Goal: Task Accomplishment & Management: Manage account settings

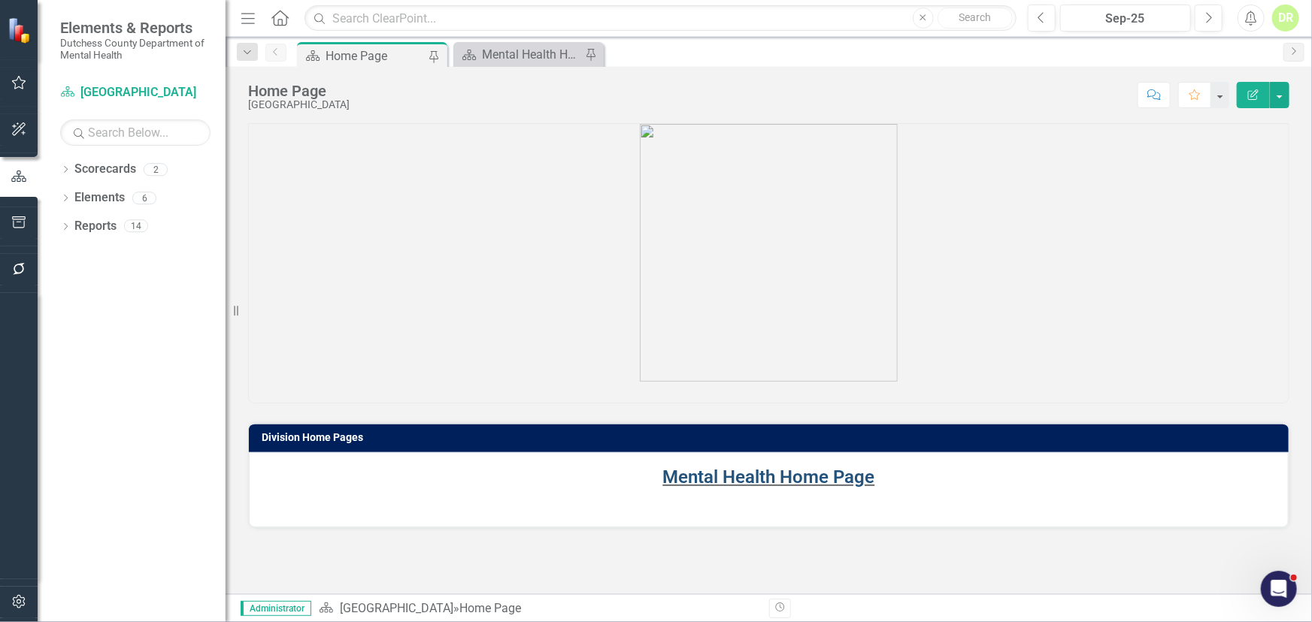
click at [696, 474] on link "Mental Health Home Page" at bounding box center [769, 477] width 212 height 21
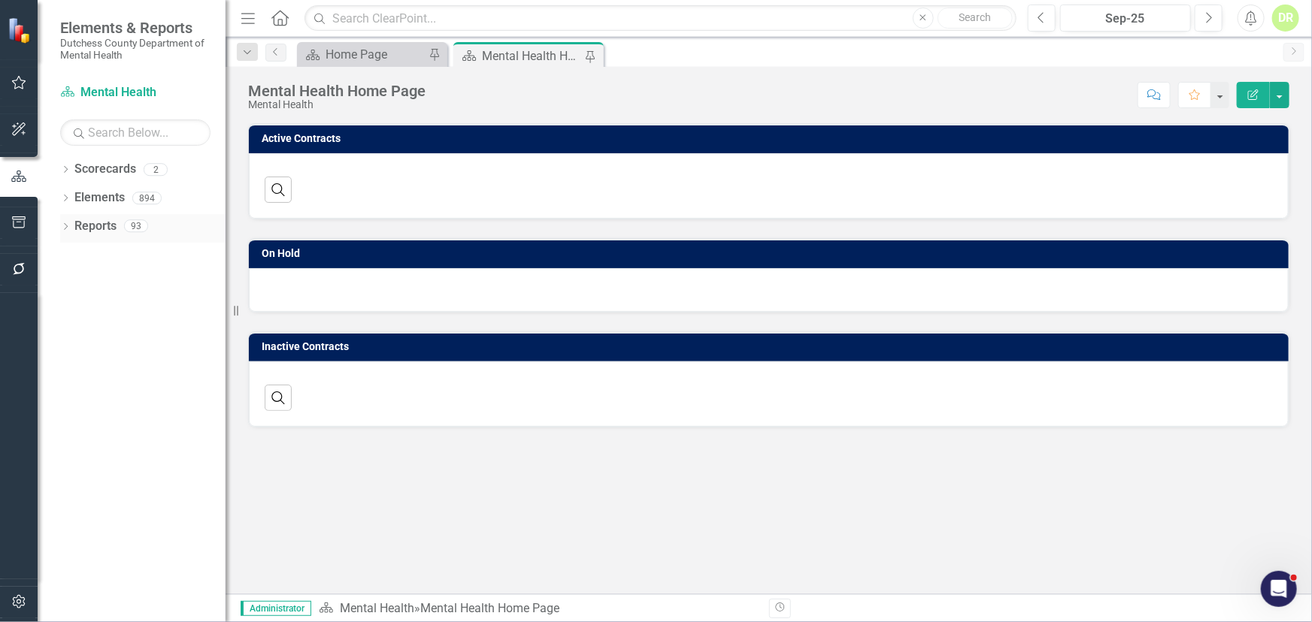
click at [103, 226] on link "Reports" at bounding box center [95, 226] width 42 height 17
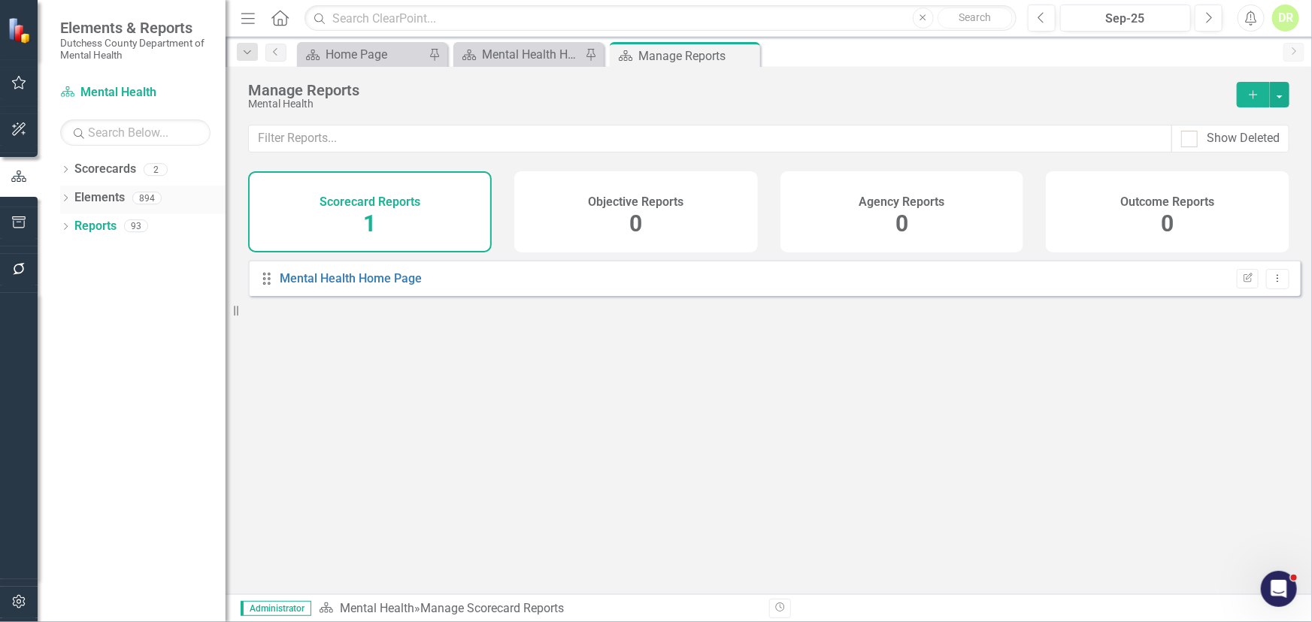
click at [107, 203] on link "Elements" at bounding box center [99, 197] width 50 height 17
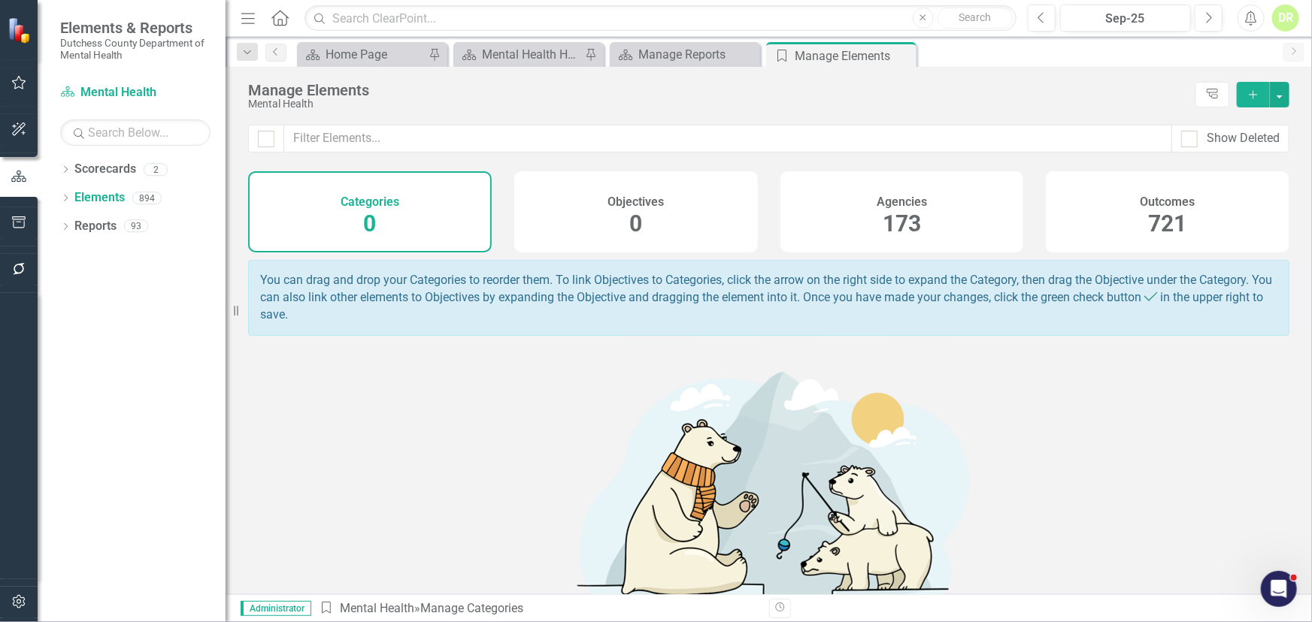
click at [921, 226] on div "Agencies 173" at bounding box center [902, 211] width 244 height 81
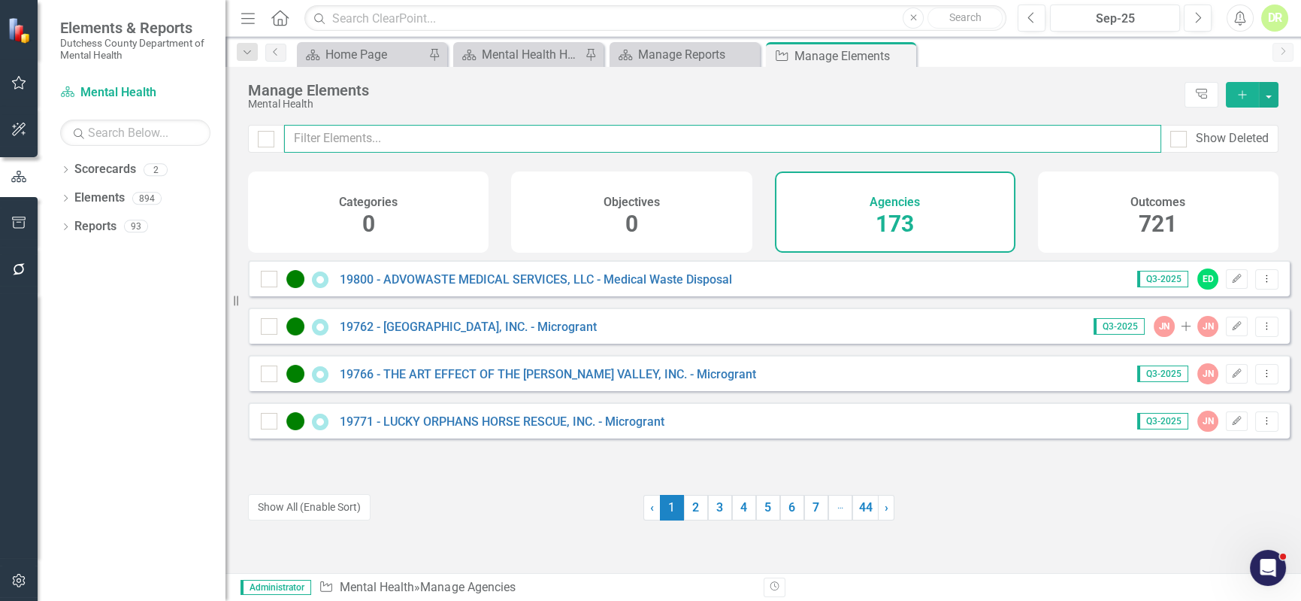
click at [382, 135] on input "text" at bounding box center [722, 139] width 877 height 28
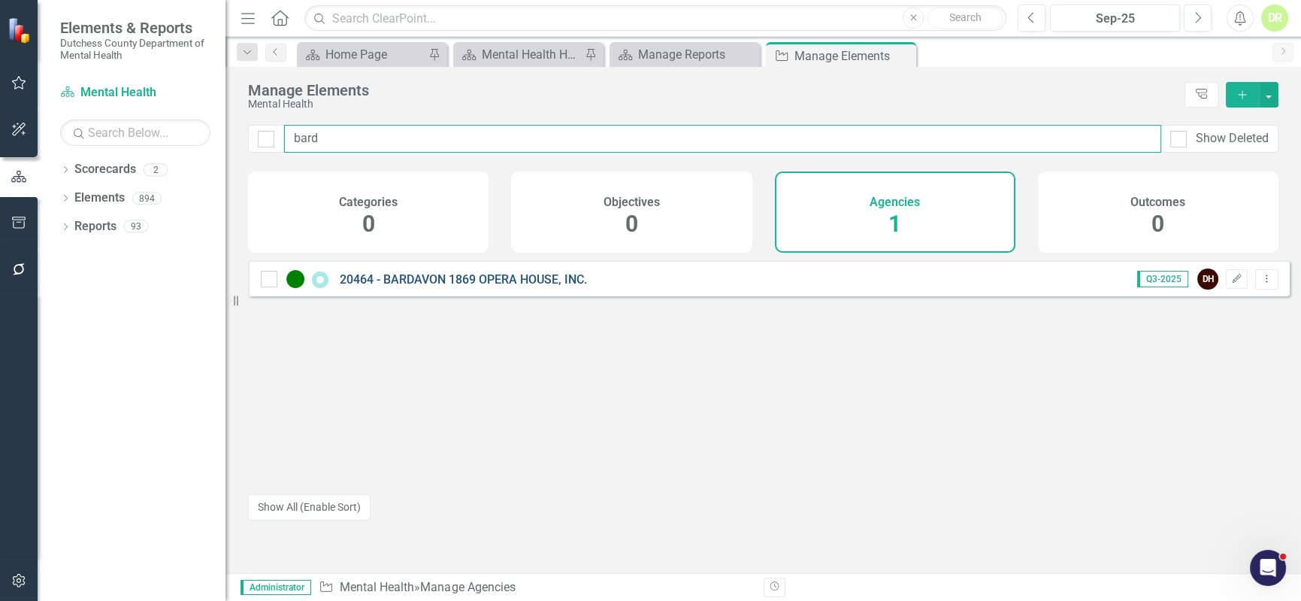
type input "bard"
click at [529, 286] on link "20464 - BARDAVON 1869 OPERA HOUSE, INC." at bounding box center [463, 279] width 247 height 14
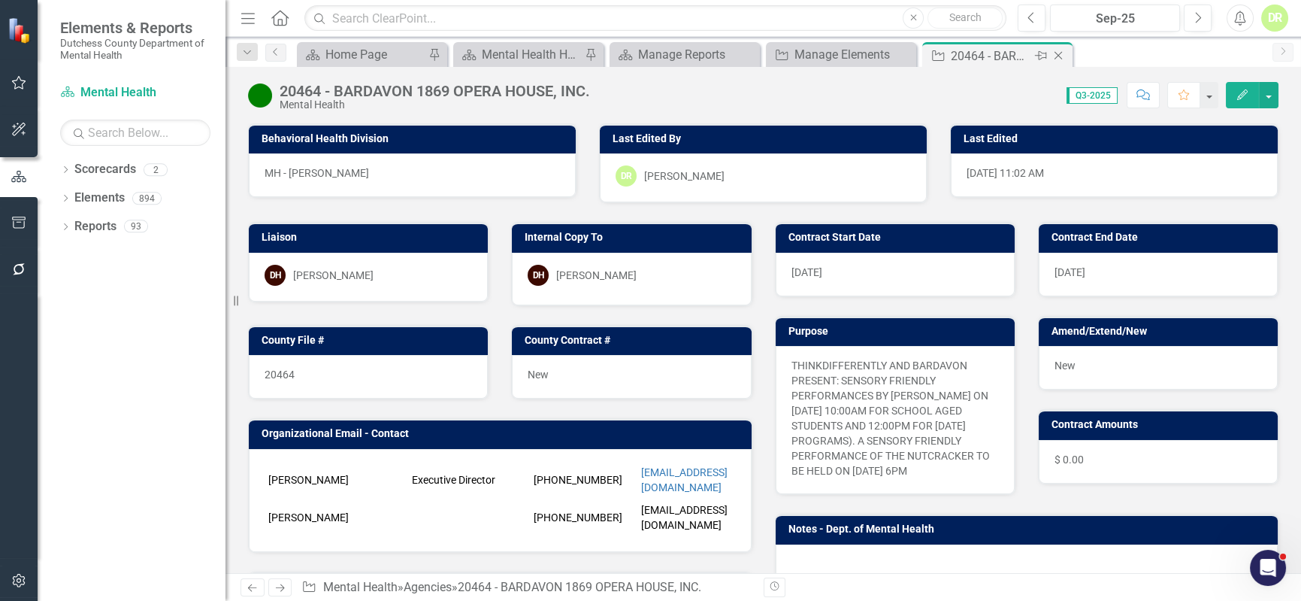
click at [1064, 55] on icon "Close" at bounding box center [1058, 56] width 15 height 12
click at [895, 54] on icon "Close" at bounding box center [902, 56] width 15 height 12
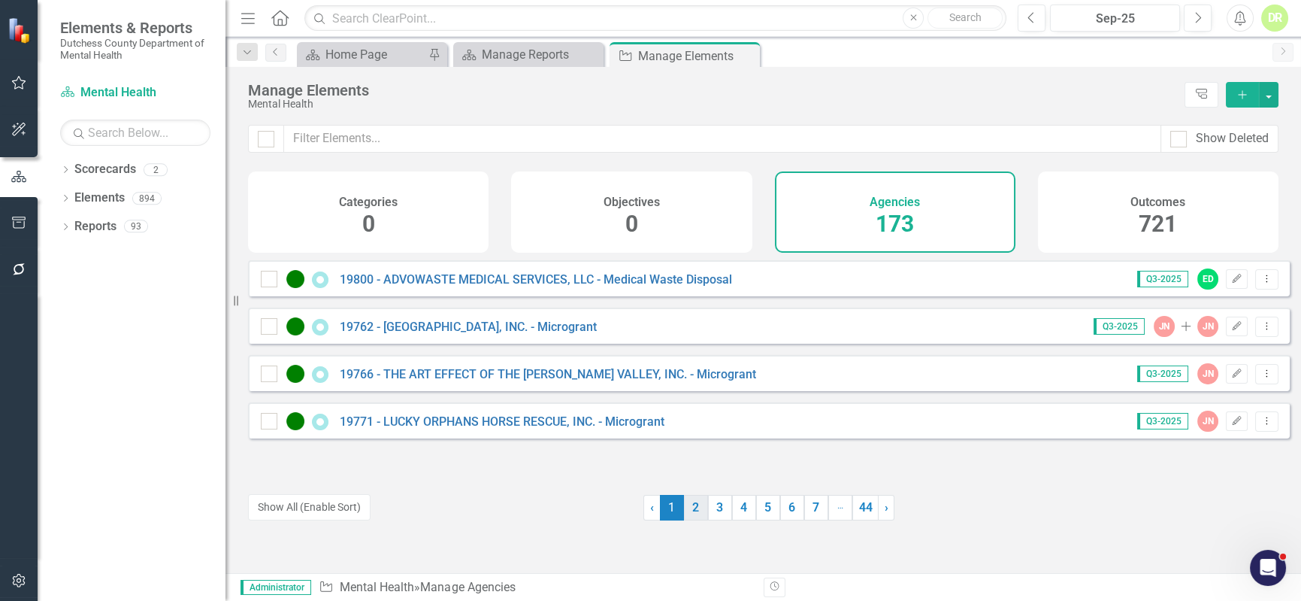
click at [693, 512] on link "2" at bounding box center [696, 508] width 24 height 26
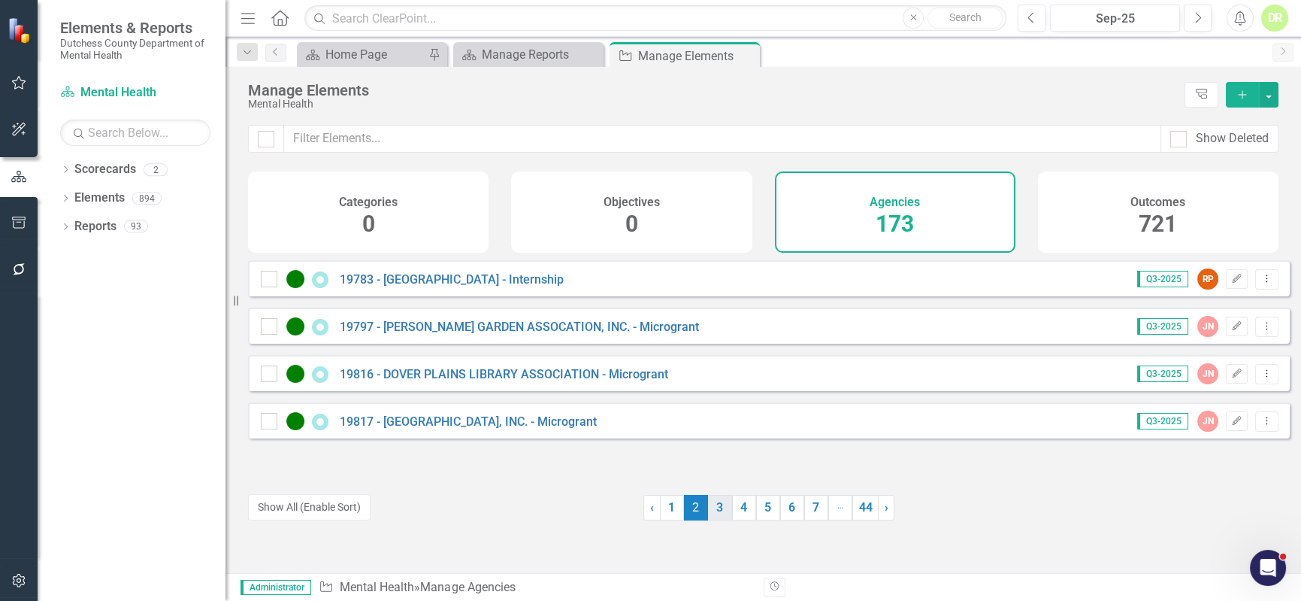
click at [711, 510] on link "3" at bounding box center [720, 508] width 24 height 26
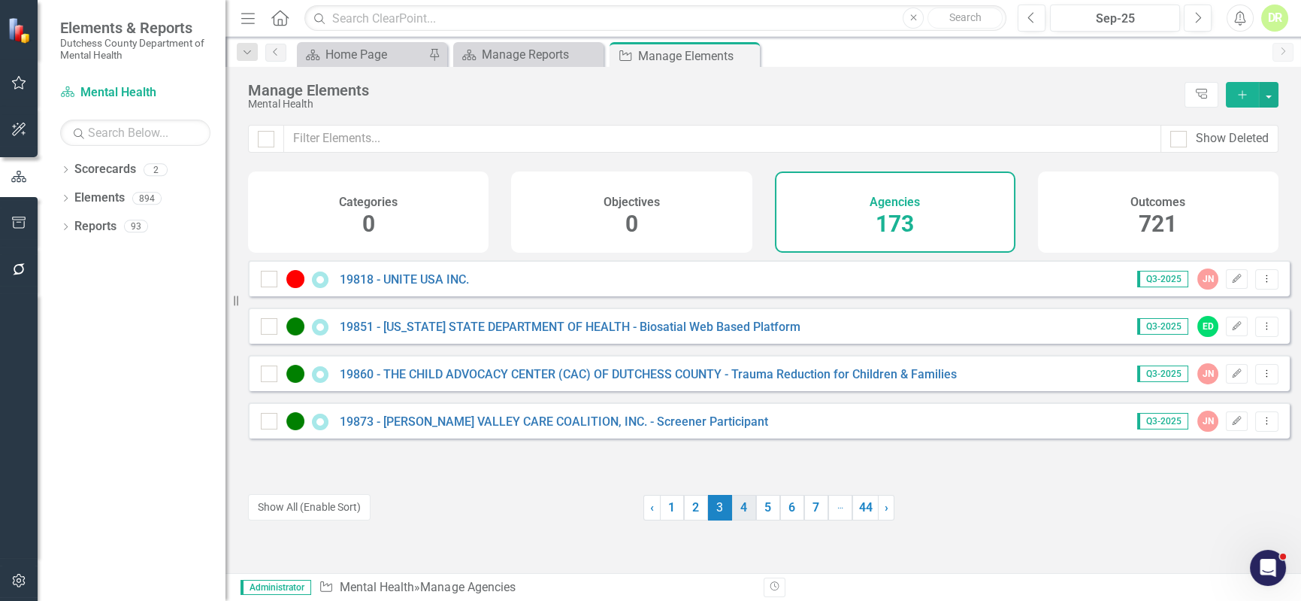
click at [736, 507] on link "4" at bounding box center [744, 508] width 24 height 26
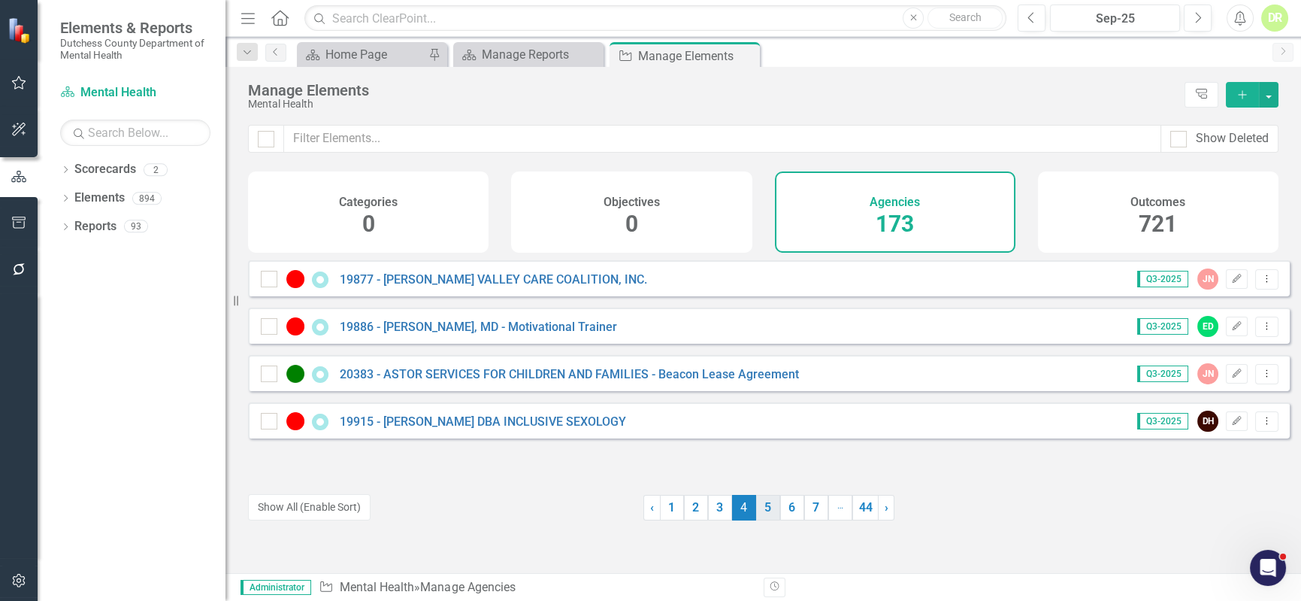
click at [757, 507] on link "5" at bounding box center [768, 508] width 24 height 26
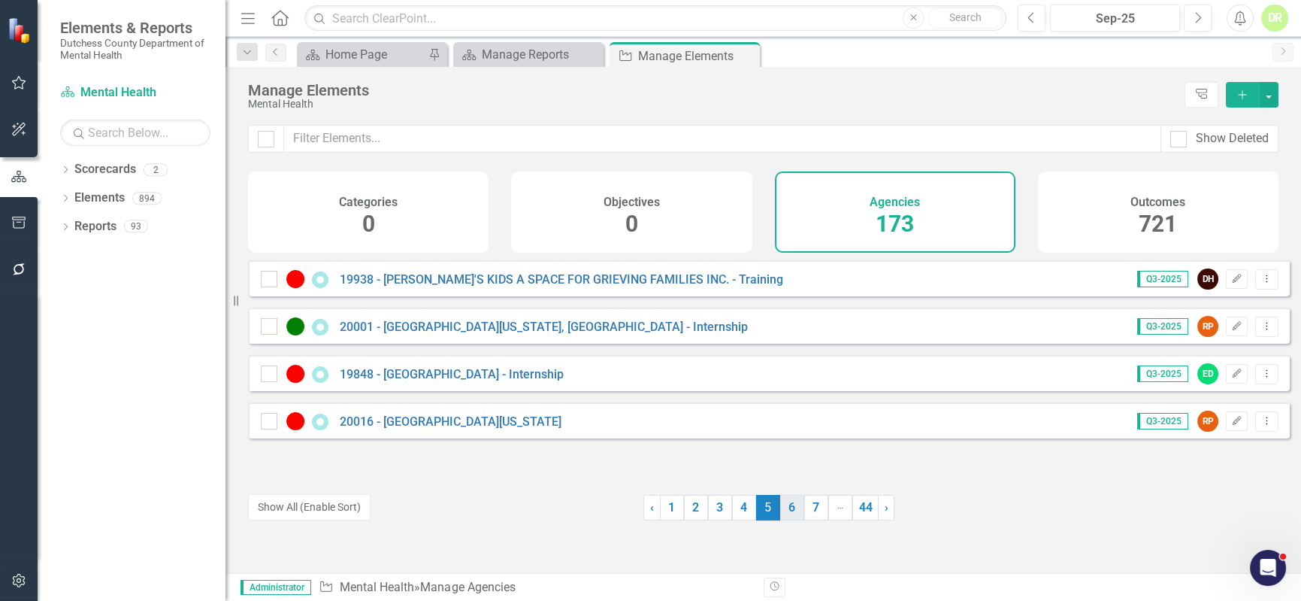
click at [784, 508] on link "6" at bounding box center [792, 508] width 24 height 26
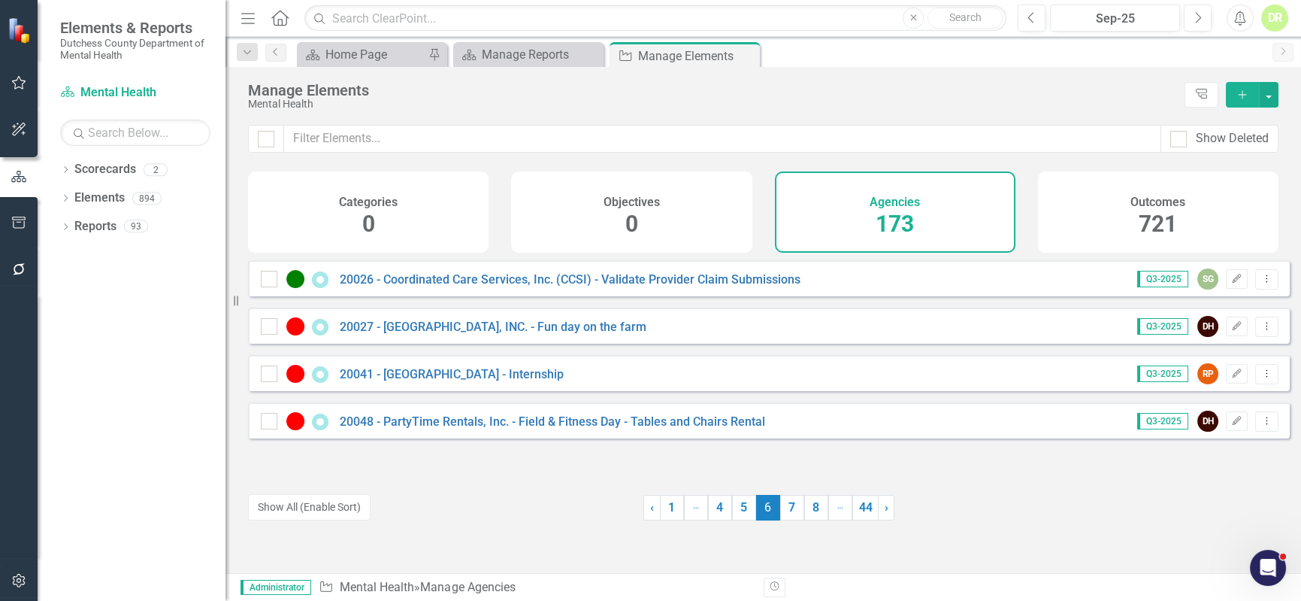
click at [784, 508] on link "7" at bounding box center [792, 508] width 24 height 26
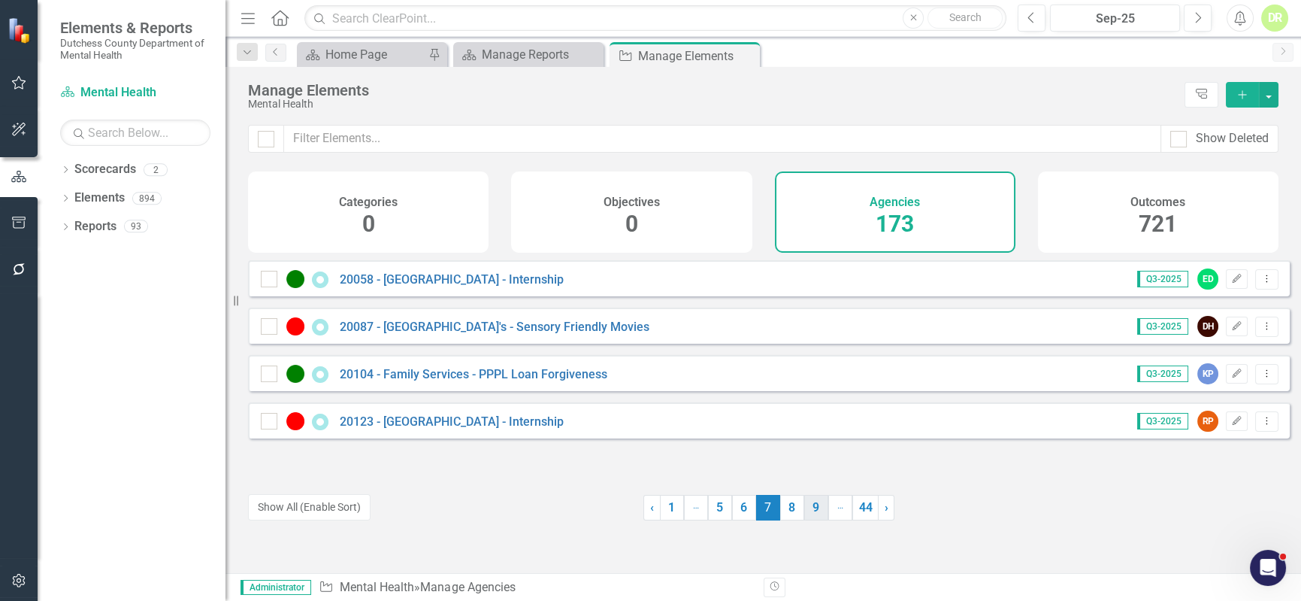
click at [785, 505] on link "8" at bounding box center [792, 508] width 24 height 26
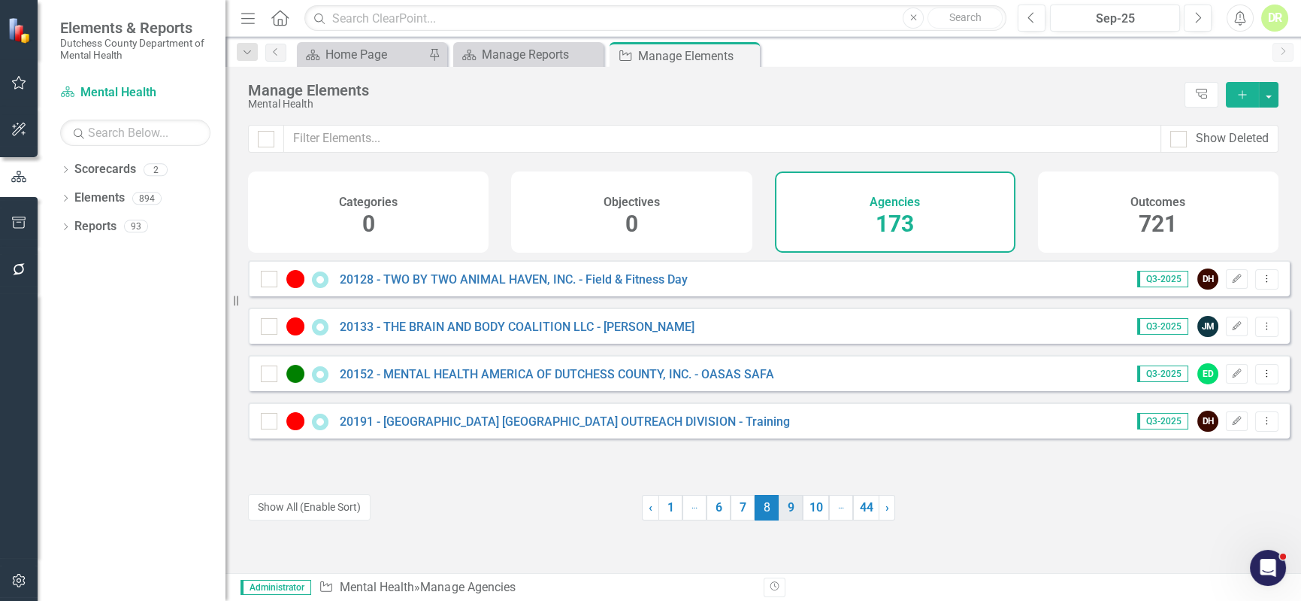
click at [785, 504] on link "9" at bounding box center [791, 508] width 24 height 26
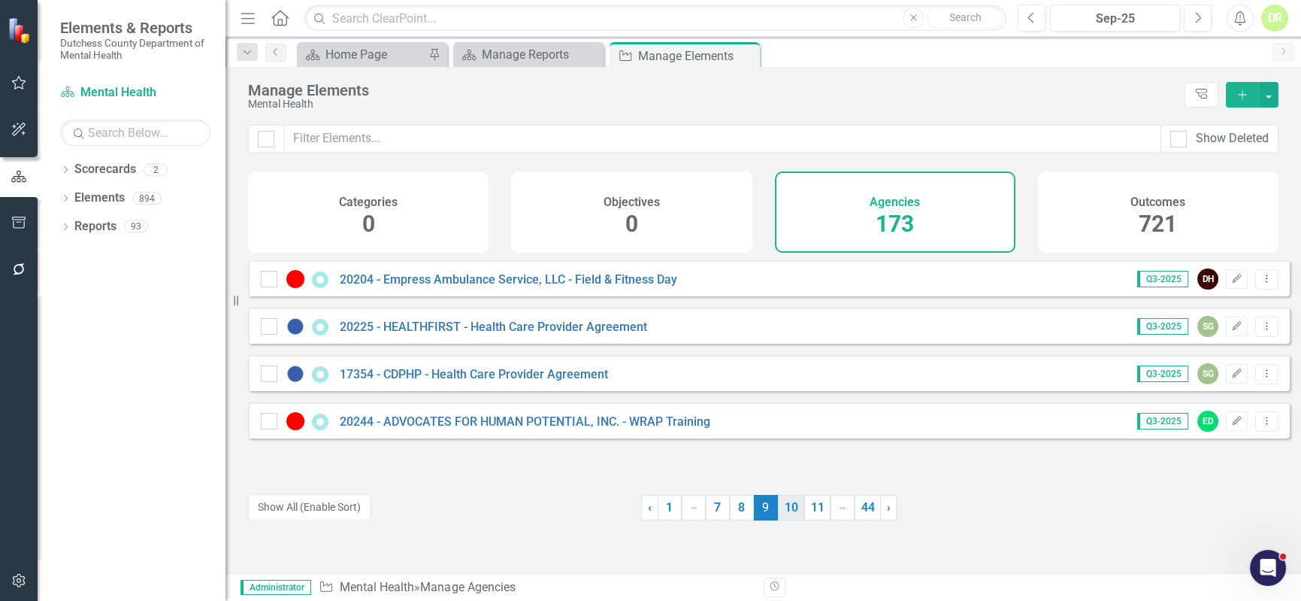
click at [795, 505] on link "10" at bounding box center [791, 508] width 26 height 26
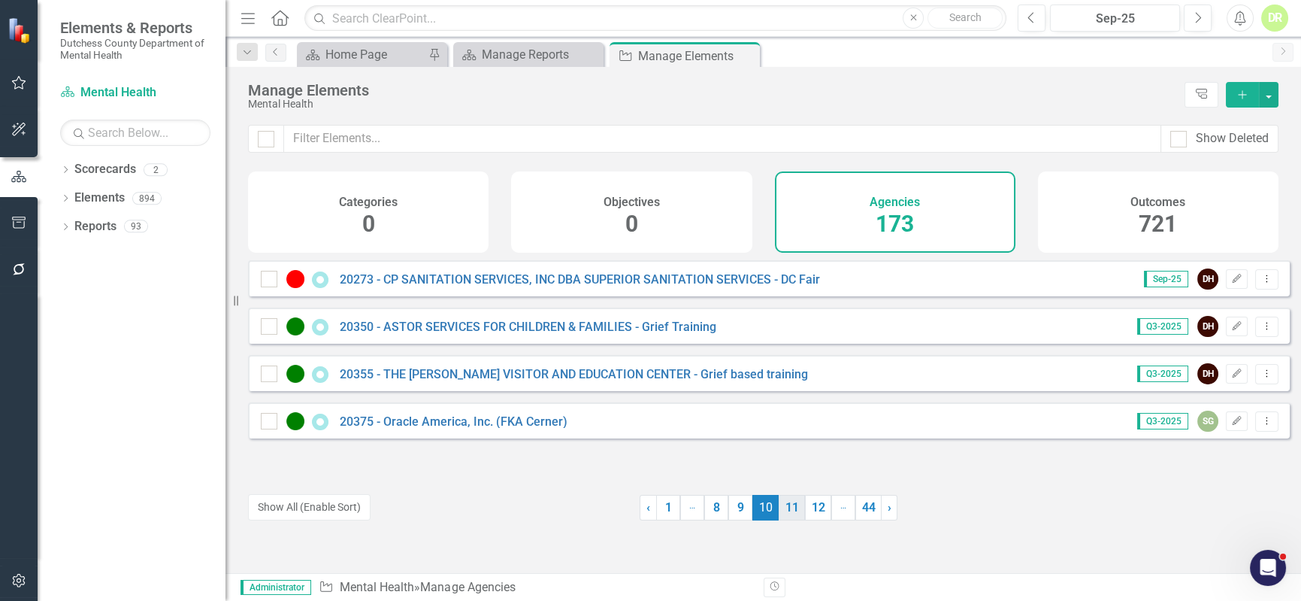
click at [783, 515] on link "11" at bounding box center [792, 508] width 26 height 26
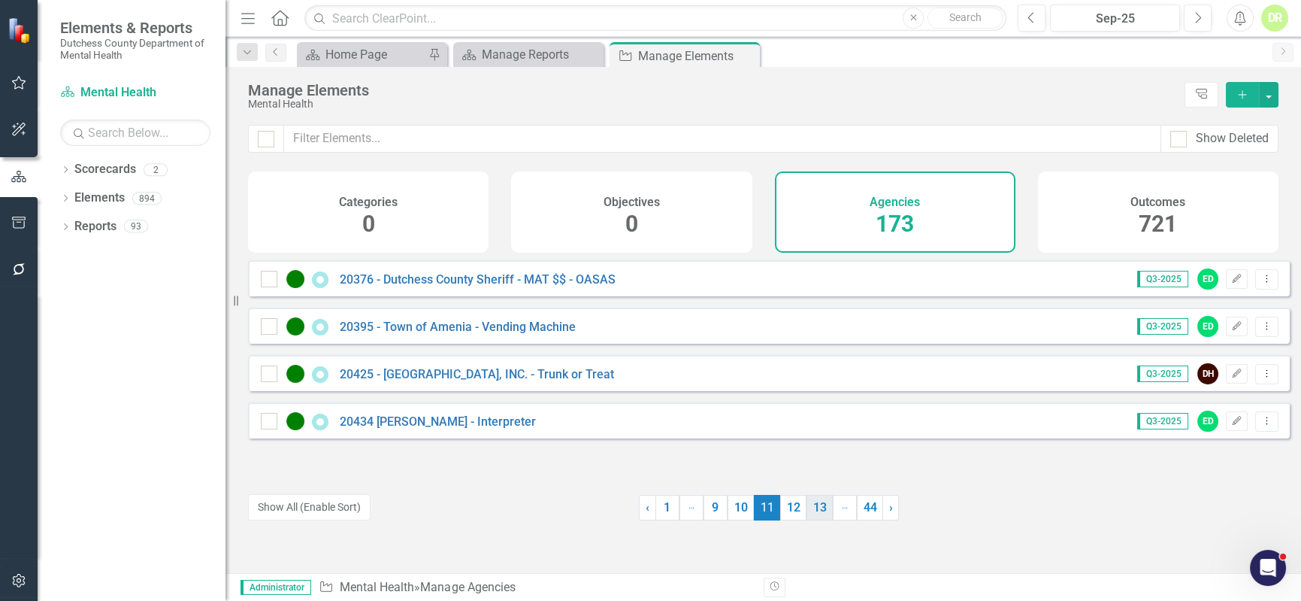
drag, startPoint x: 786, startPoint y: 510, endPoint x: 793, endPoint y: 496, distance: 16.1
click at [786, 510] on link "12" at bounding box center [793, 508] width 26 height 26
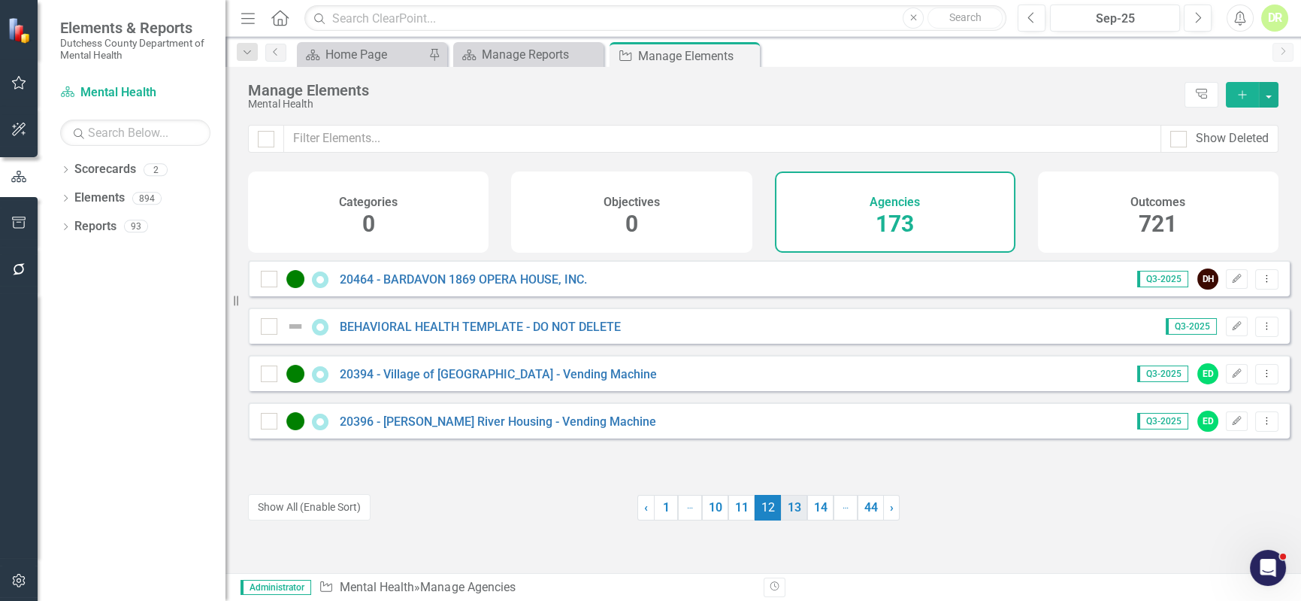
click at [790, 507] on link "13" at bounding box center [794, 508] width 26 height 26
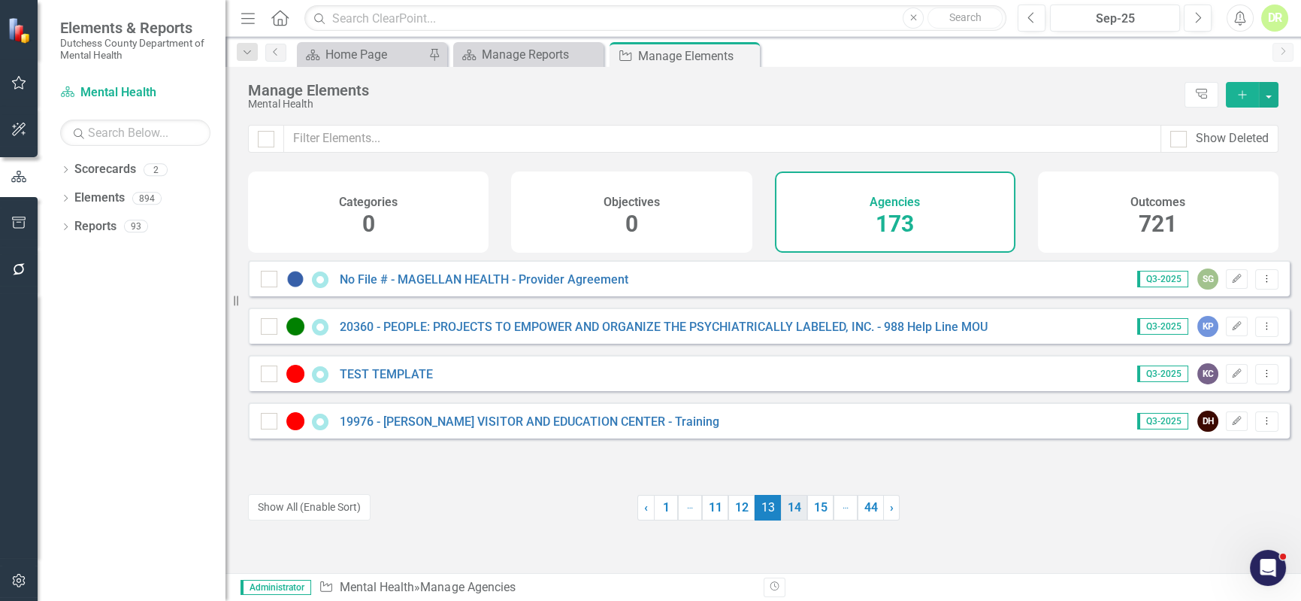
click at [791, 504] on link "14" at bounding box center [794, 508] width 26 height 26
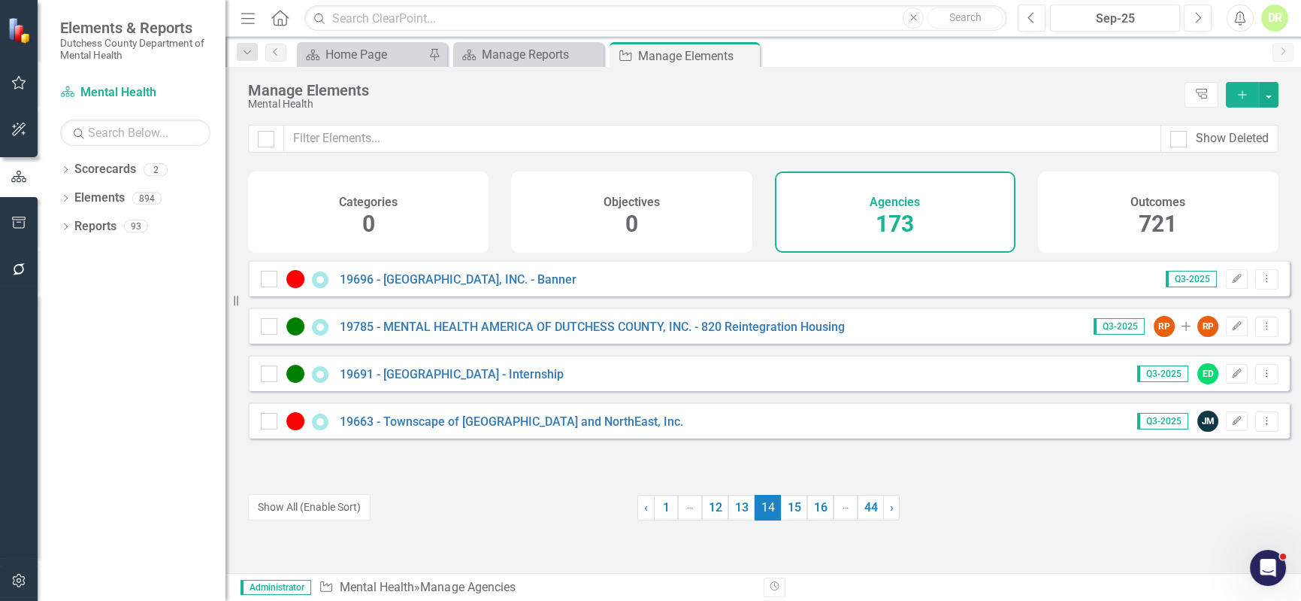
drag, startPoint x: 789, startPoint y: 506, endPoint x: 797, endPoint y: 492, distance: 15.9
click at [790, 505] on link "15" at bounding box center [794, 508] width 26 height 26
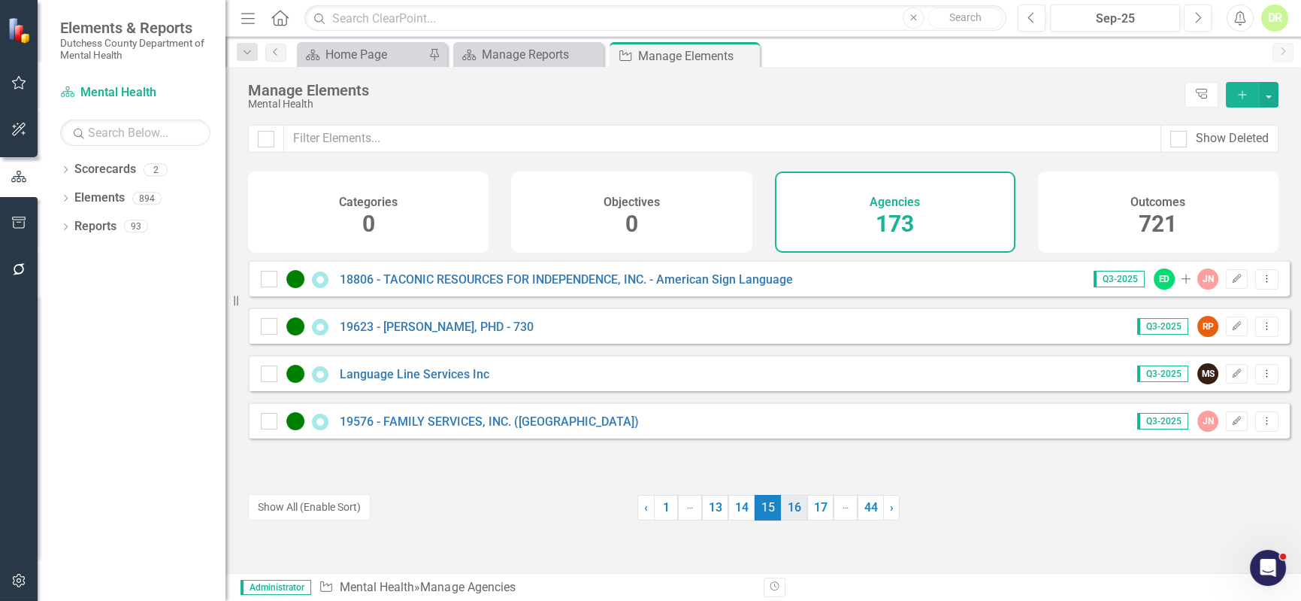
click at [790, 504] on link "16" at bounding box center [794, 508] width 26 height 26
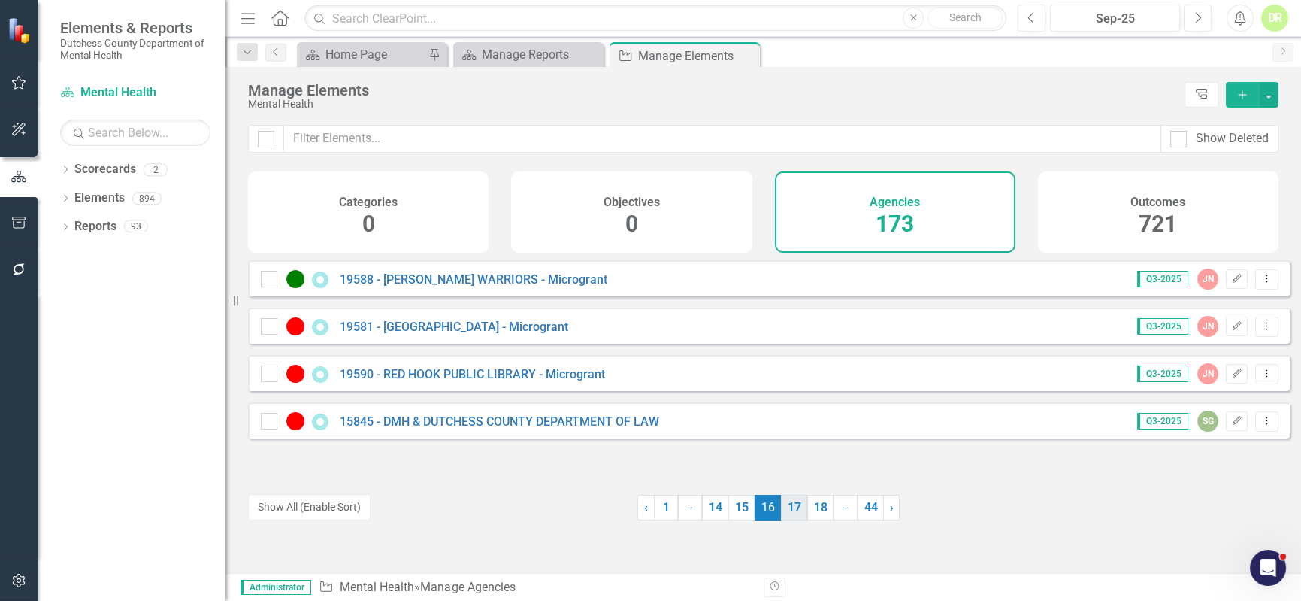
click at [789, 504] on link "17" at bounding box center [794, 508] width 26 height 26
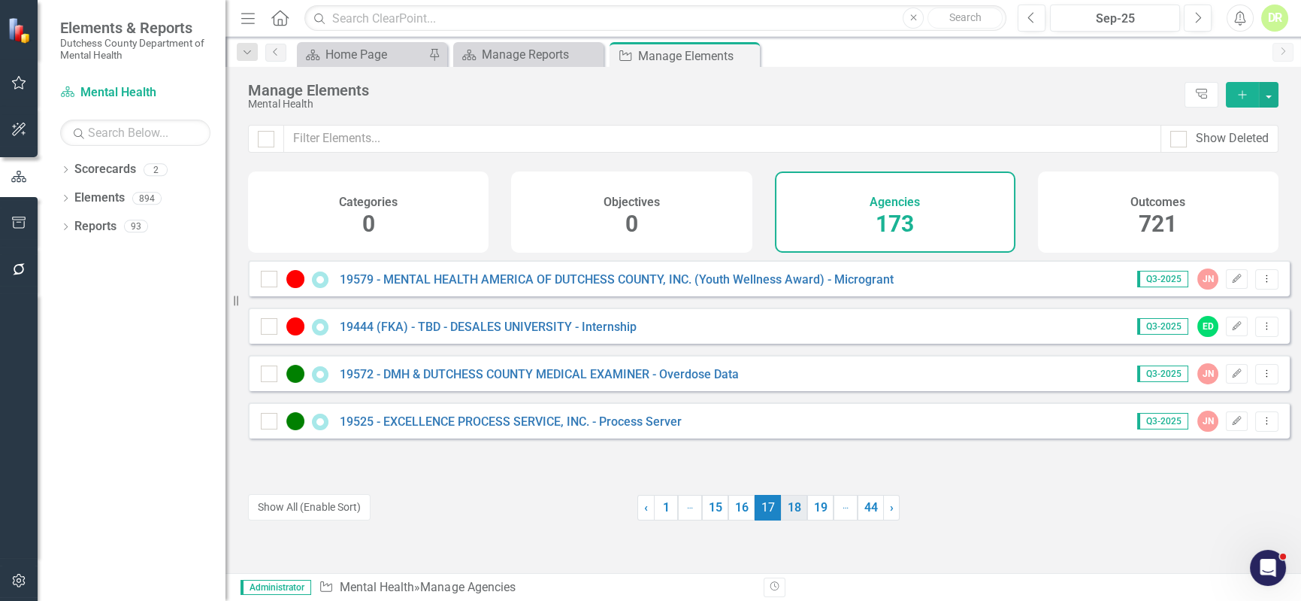
click at [791, 510] on link "18" at bounding box center [794, 508] width 26 height 26
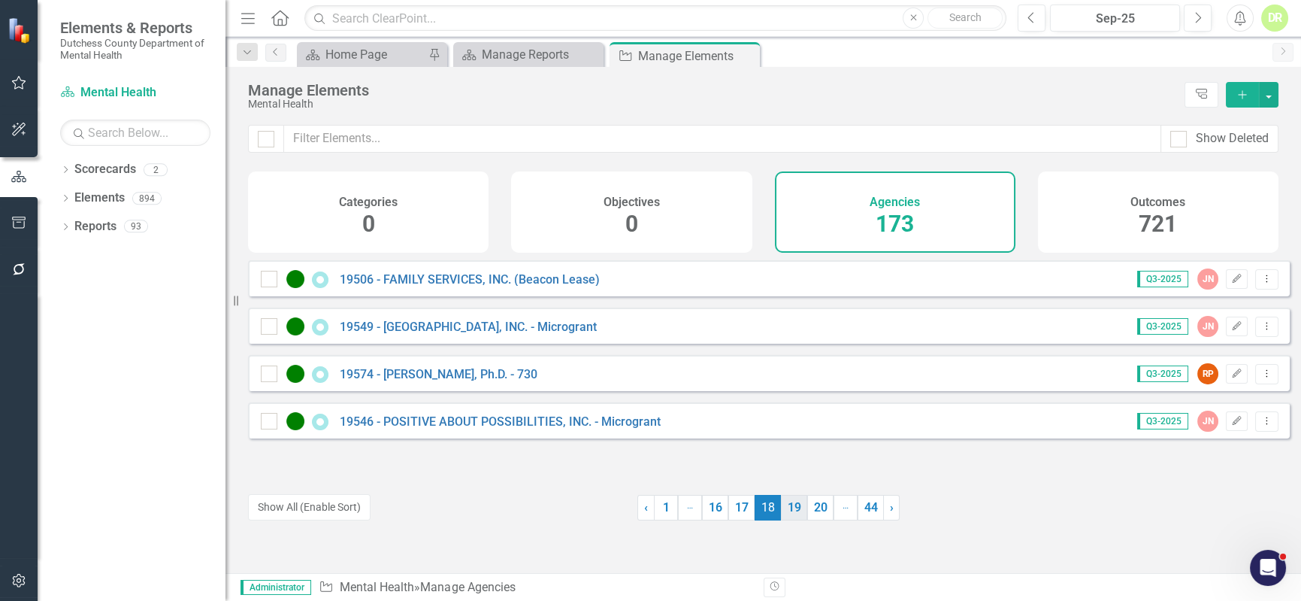
click at [789, 504] on link "19" at bounding box center [794, 508] width 26 height 26
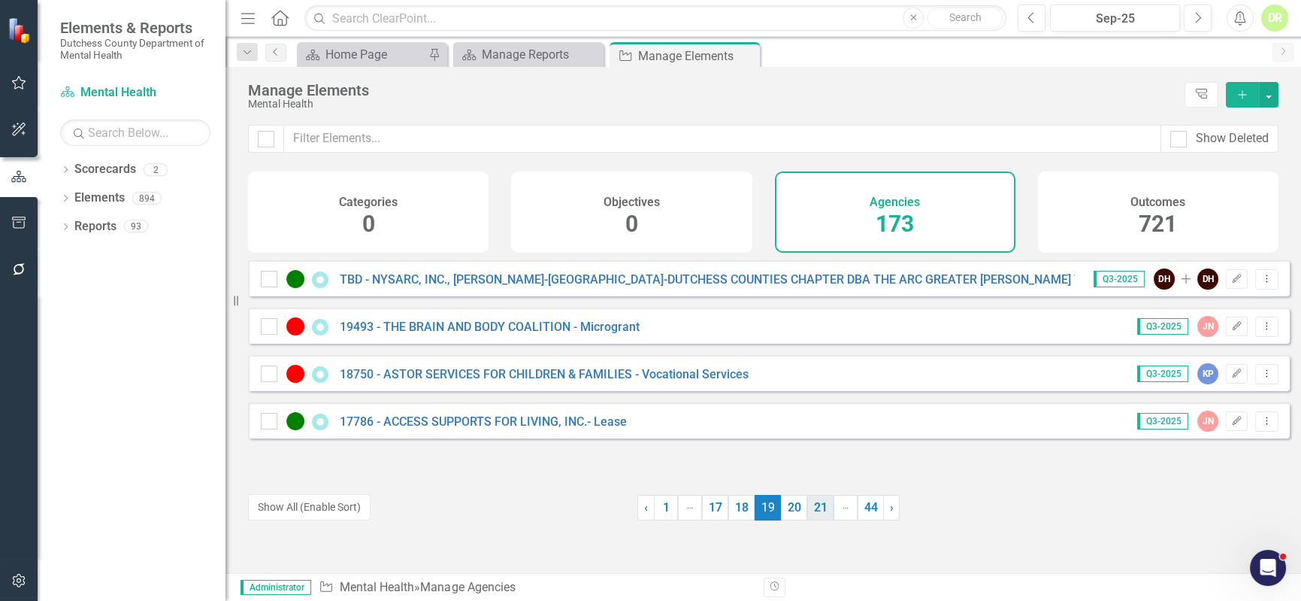
click at [781, 504] on link "20" at bounding box center [794, 508] width 26 height 26
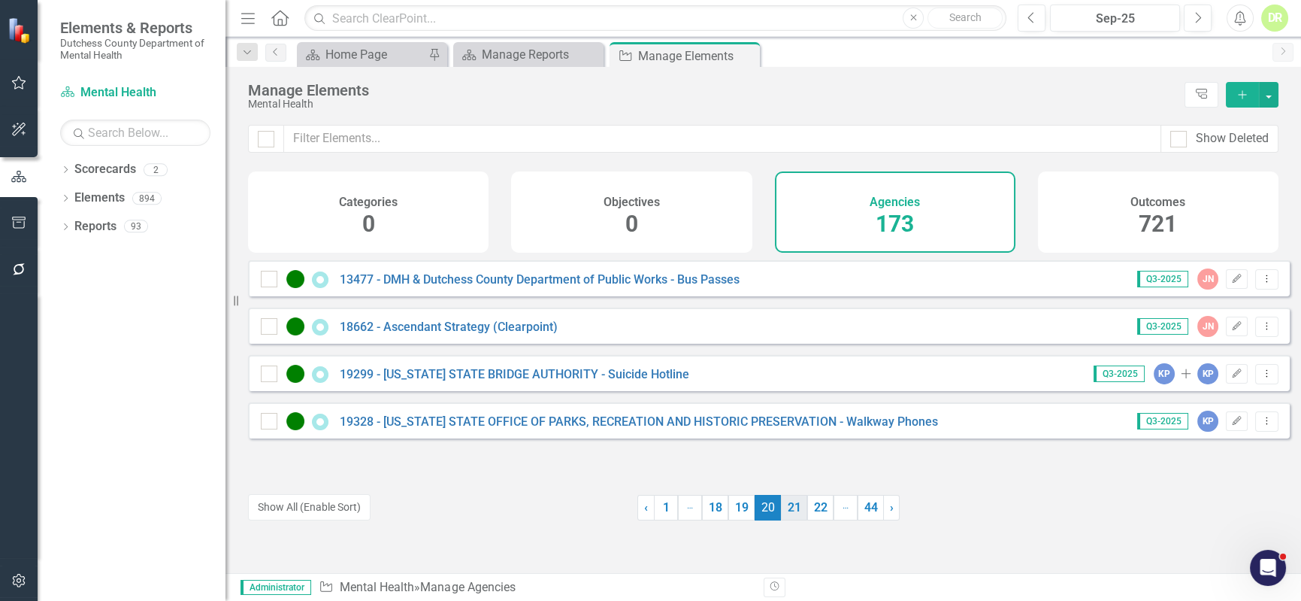
click at [792, 510] on link "21" at bounding box center [794, 508] width 26 height 26
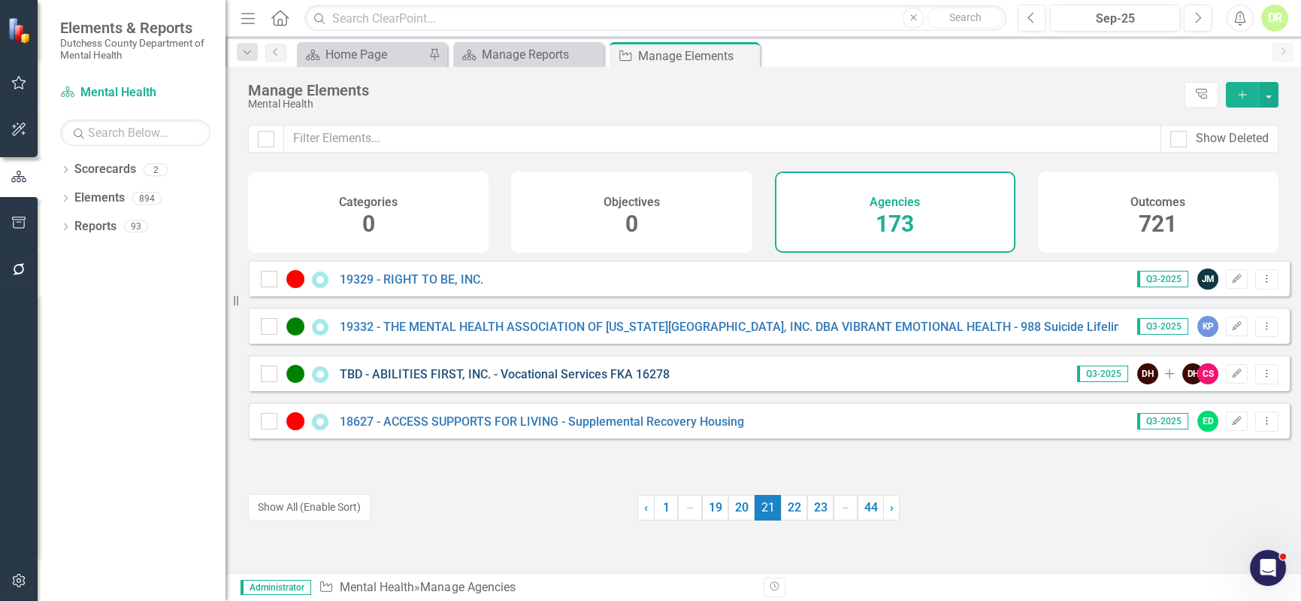
click at [391, 380] on link "TBD - ABILITIES FIRST, INC. - Vocational Services FKA 16278" at bounding box center [505, 374] width 330 height 14
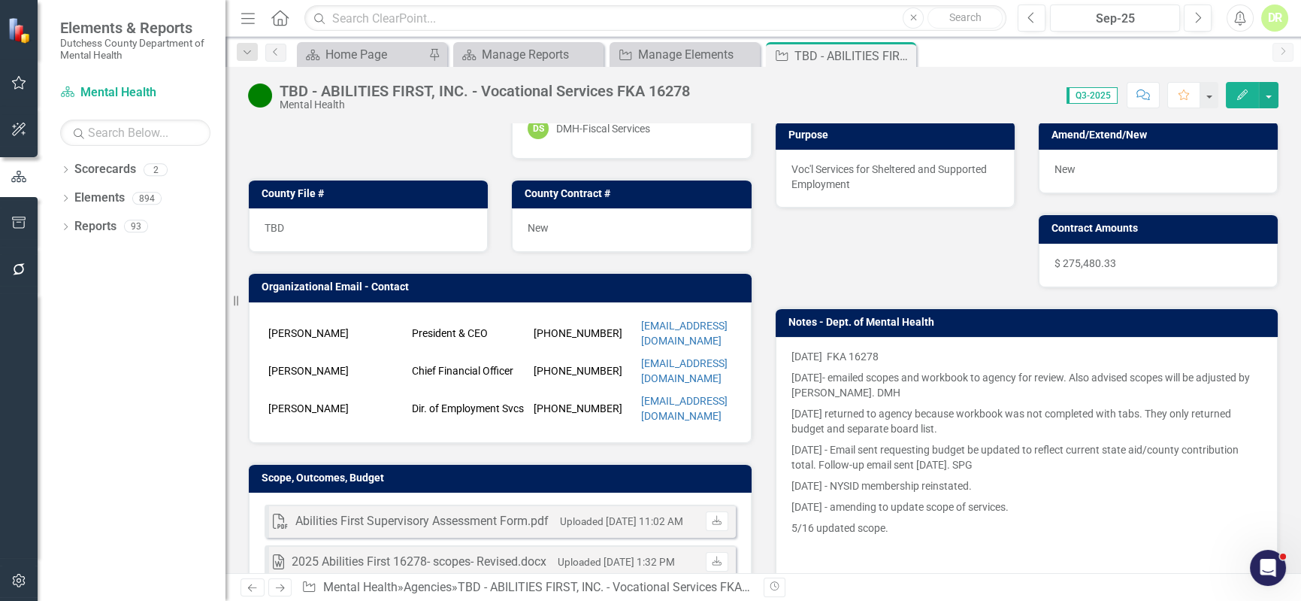
scroll to position [204, 0]
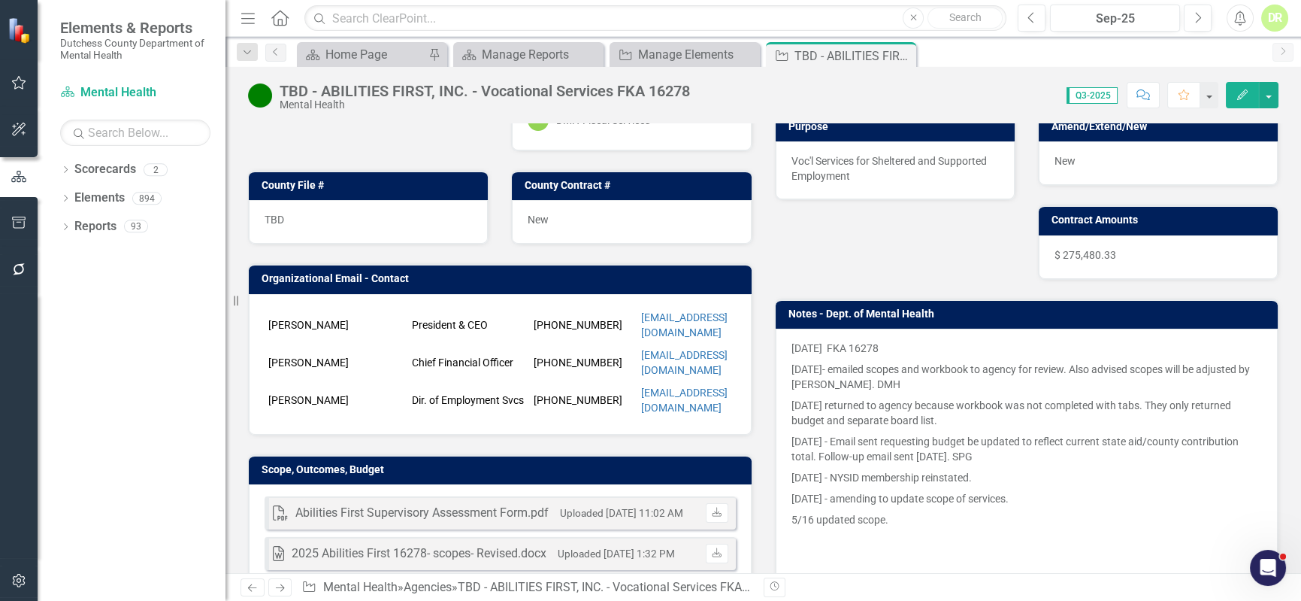
click at [1118, 341] on p "[DATE] FKA 16278" at bounding box center [1027, 350] width 471 height 18
click at [1119, 341] on p "[DATE] FKA 16278" at bounding box center [1027, 350] width 471 height 18
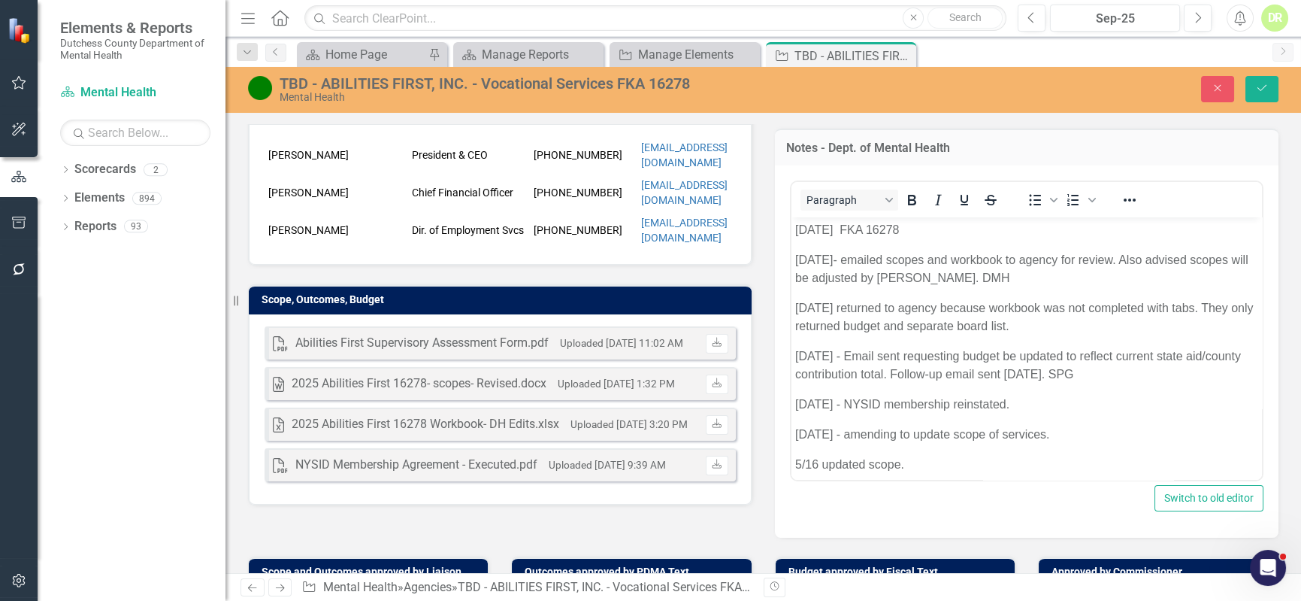
scroll to position [410, 0]
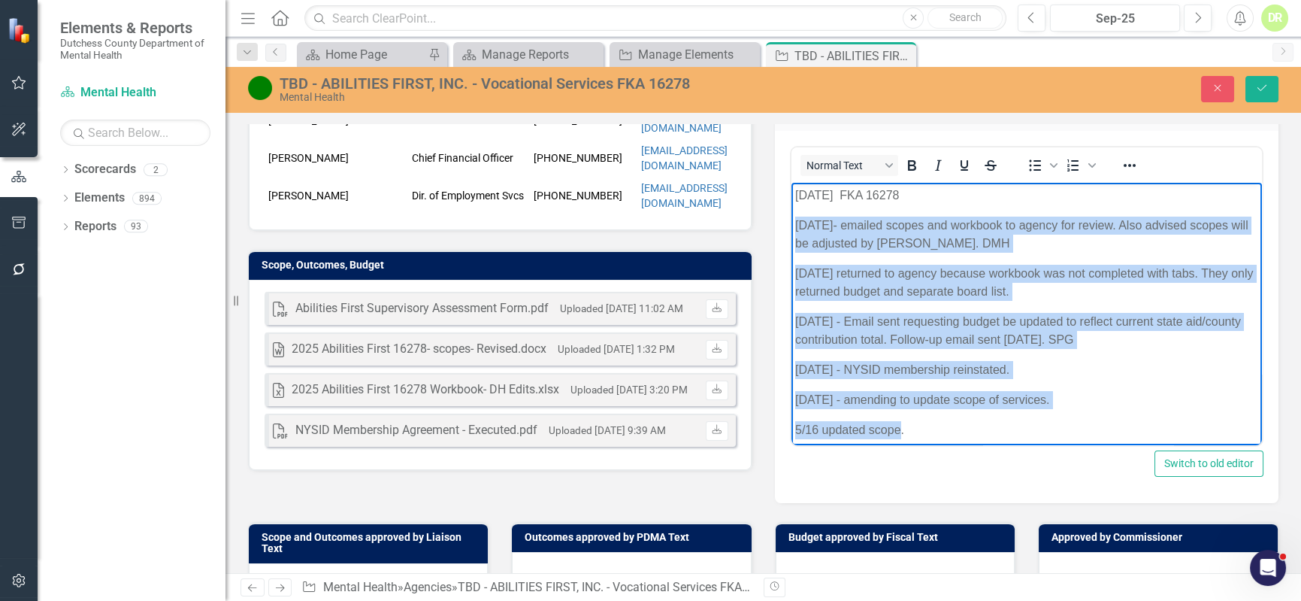
drag, startPoint x: 897, startPoint y: 431, endPoint x: 795, endPoint y: 227, distance: 228.0
click at [795, 228] on body "[DATE] FKA 16278 [DATE]- emailed scopes and workbook to agency for review. Also…" at bounding box center [1026, 348] width 471 height 332
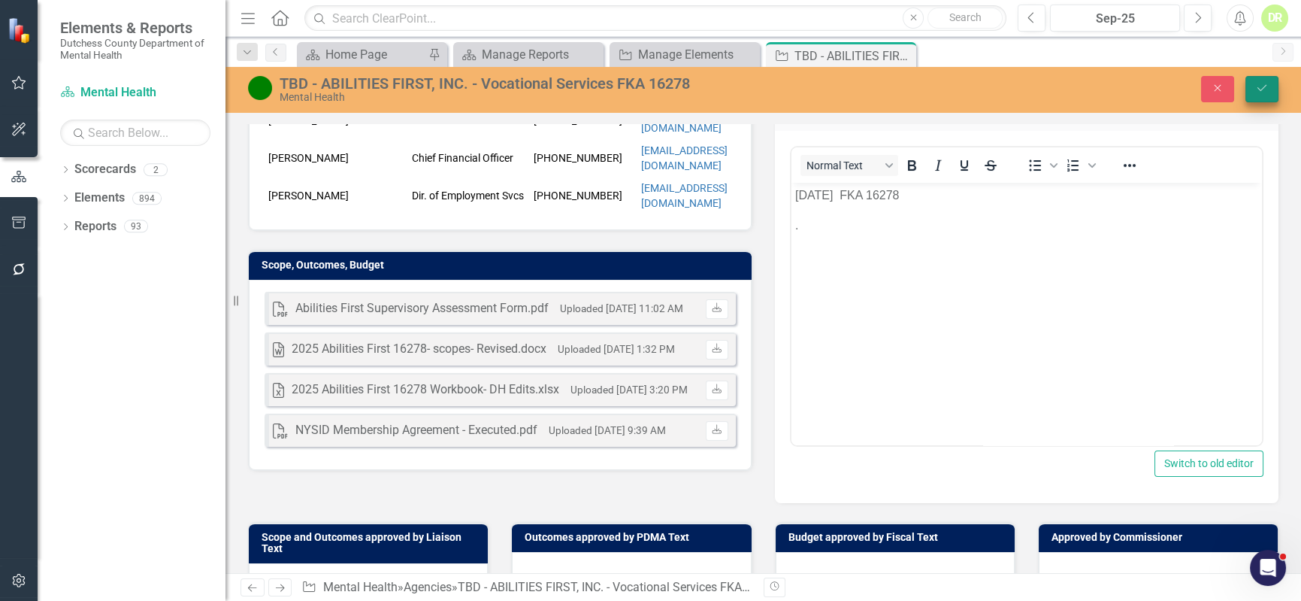
click at [1266, 89] on icon "Save" at bounding box center [1262, 88] width 14 height 11
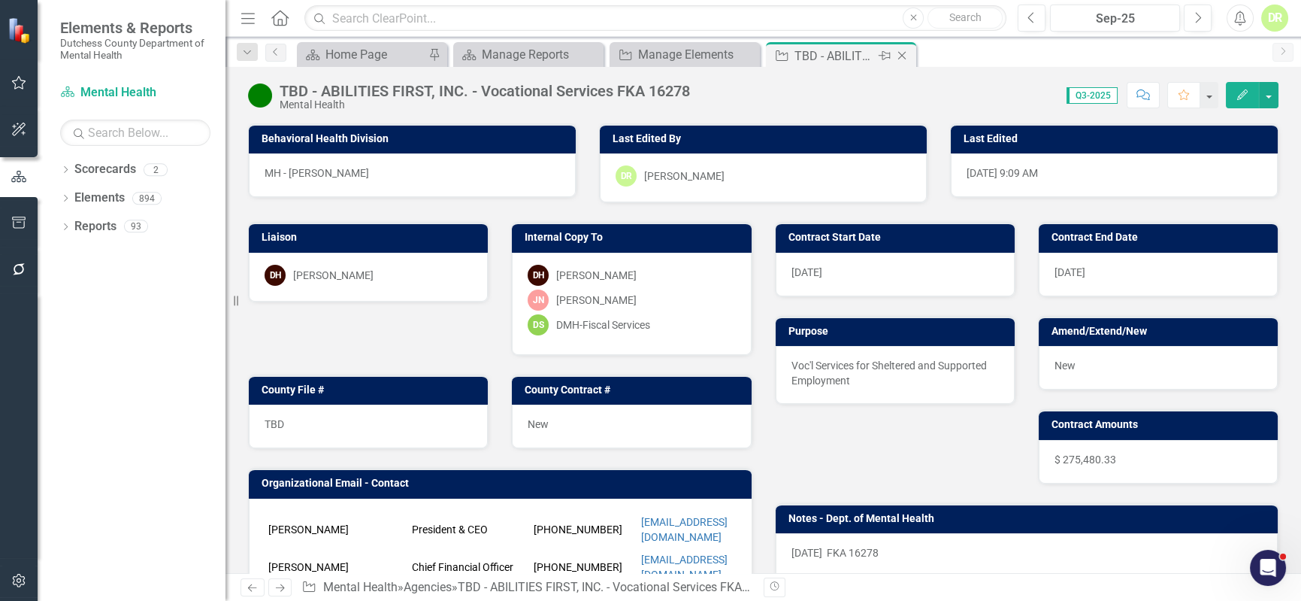
click at [904, 52] on icon "Close" at bounding box center [902, 56] width 15 height 12
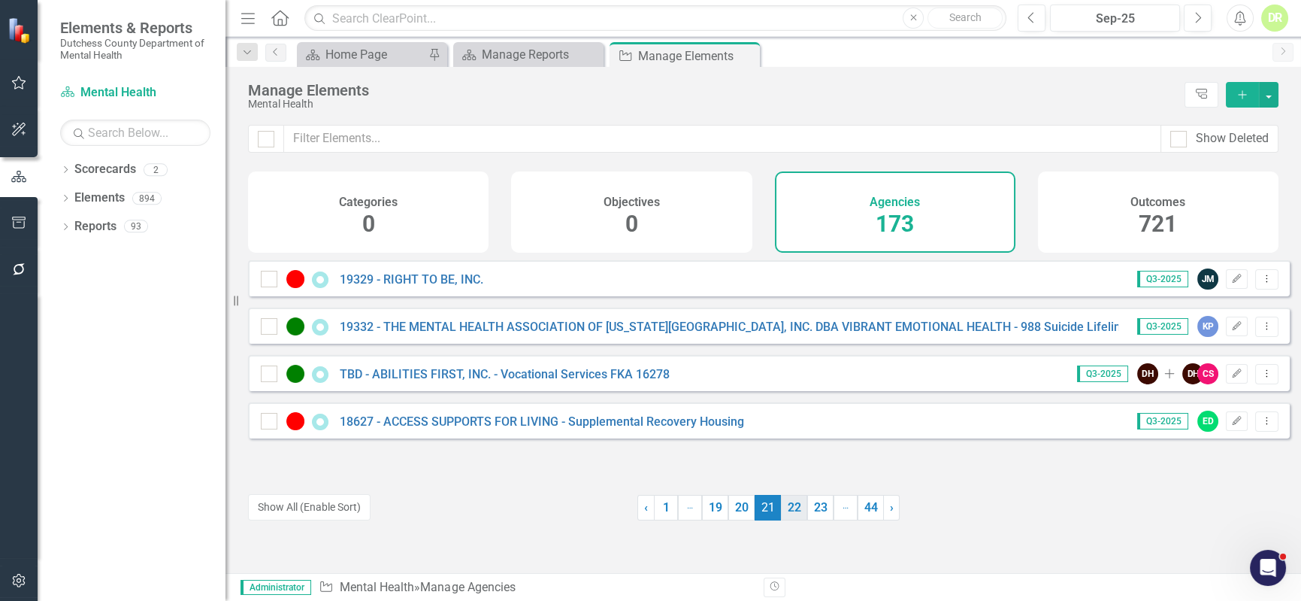
click at [794, 509] on link "22" at bounding box center [794, 508] width 26 height 26
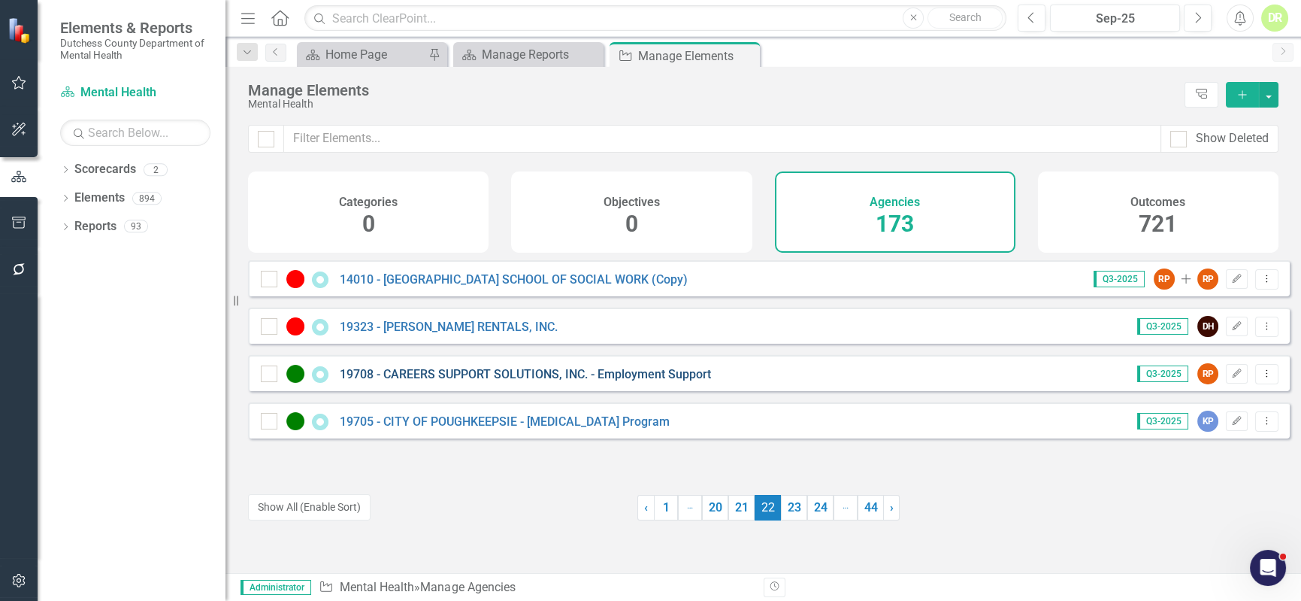
click at [509, 381] on link "19708 - CAREERS SUPPORT SOLUTIONS, INC. - Employment Support" at bounding box center [525, 374] width 371 height 14
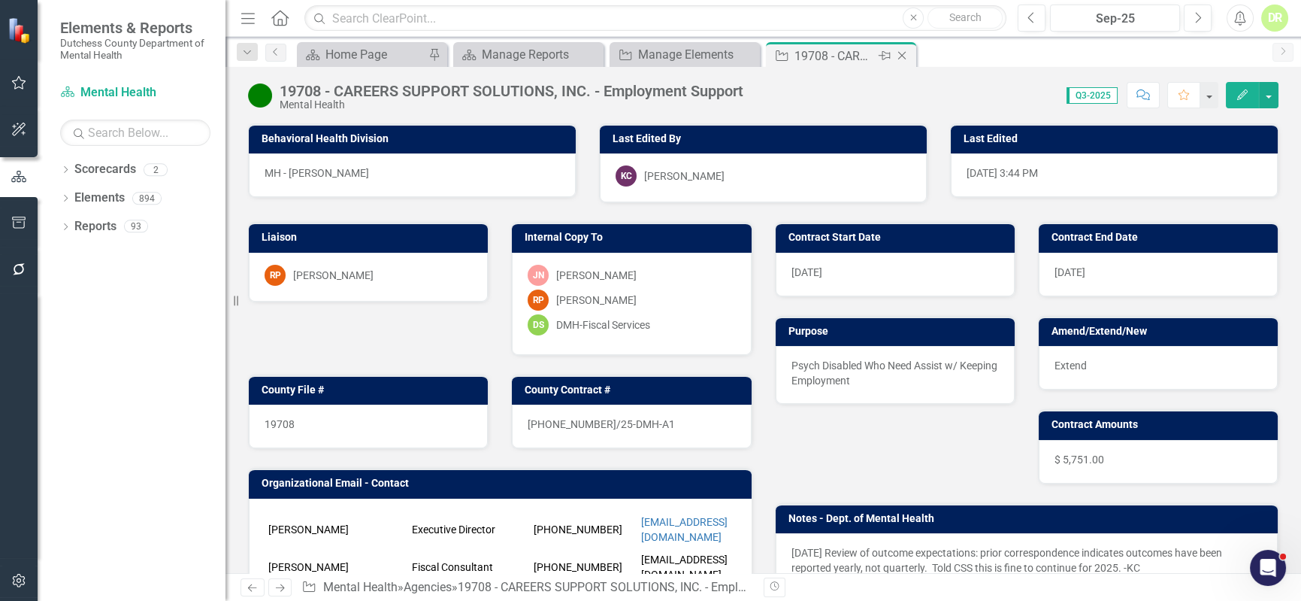
click at [901, 58] on icon "Close" at bounding box center [902, 56] width 15 height 12
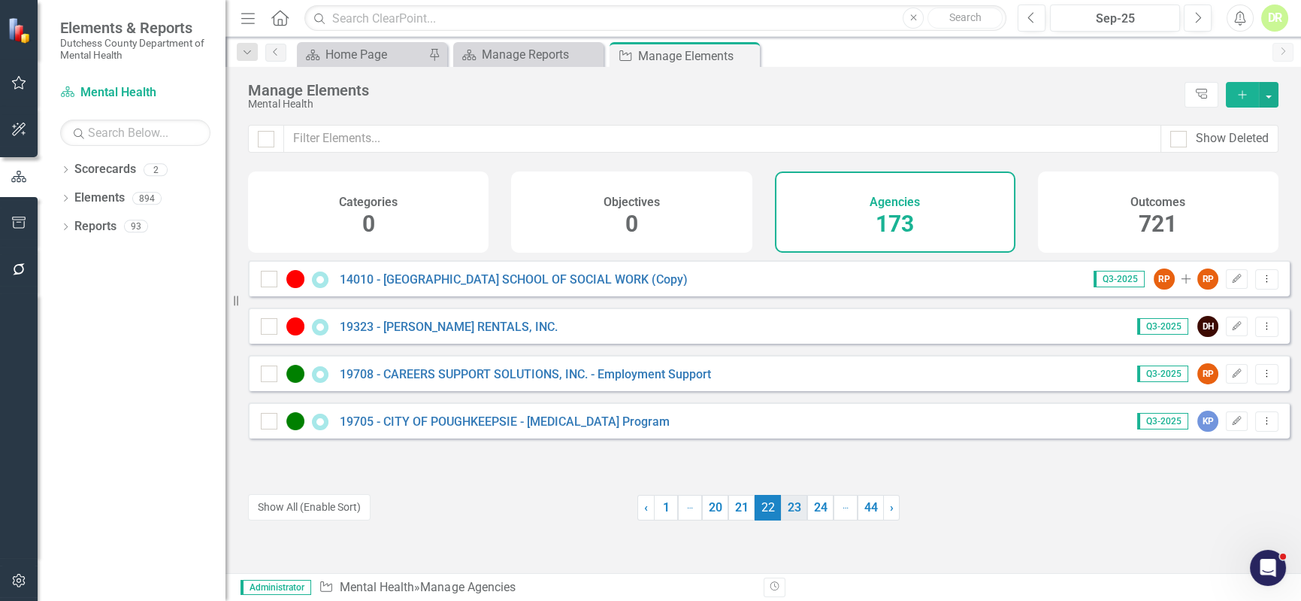
click at [788, 507] on link "23" at bounding box center [794, 508] width 26 height 26
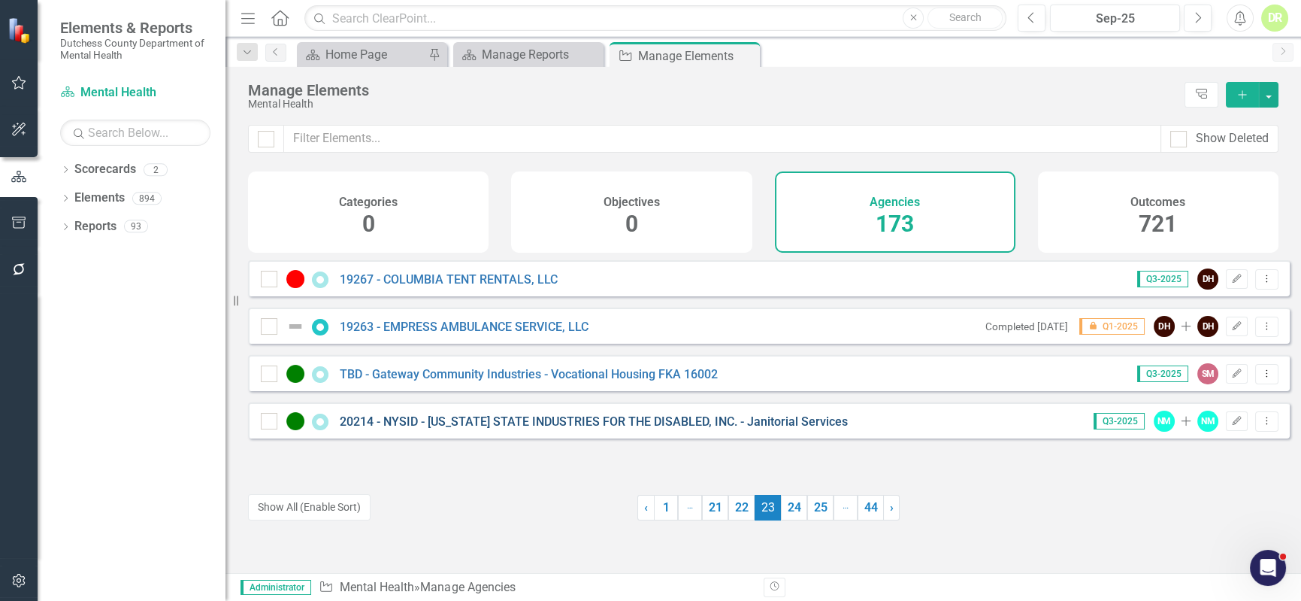
click at [481, 429] on link "20214 - NYSID - [US_STATE] STATE INDUSTRIES FOR THE DISABLED, INC. - Janitorial…" at bounding box center [594, 421] width 508 height 14
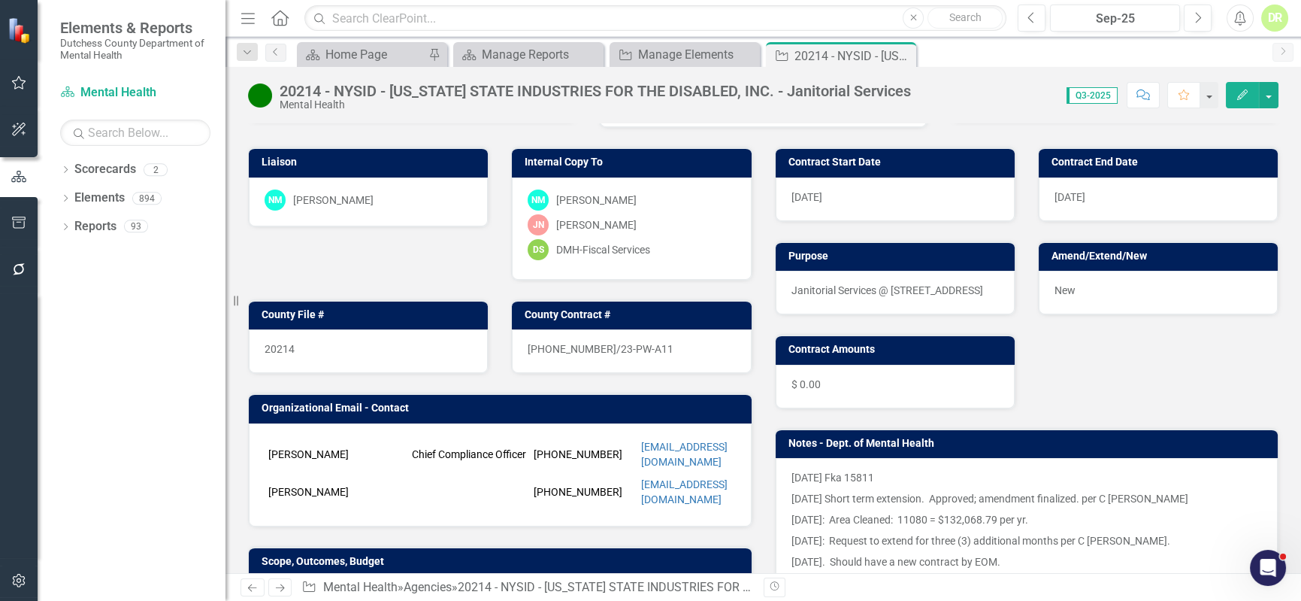
scroll to position [68, 0]
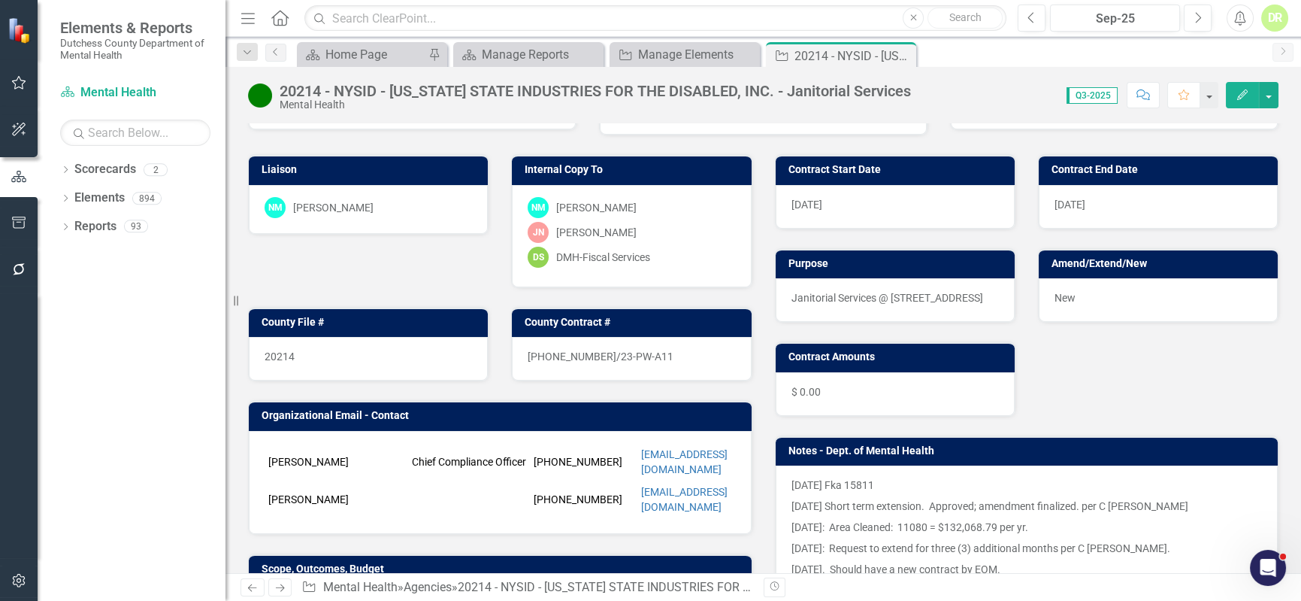
click at [356, 350] on div "20214" at bounding box center [368, 359] width 239 height 44
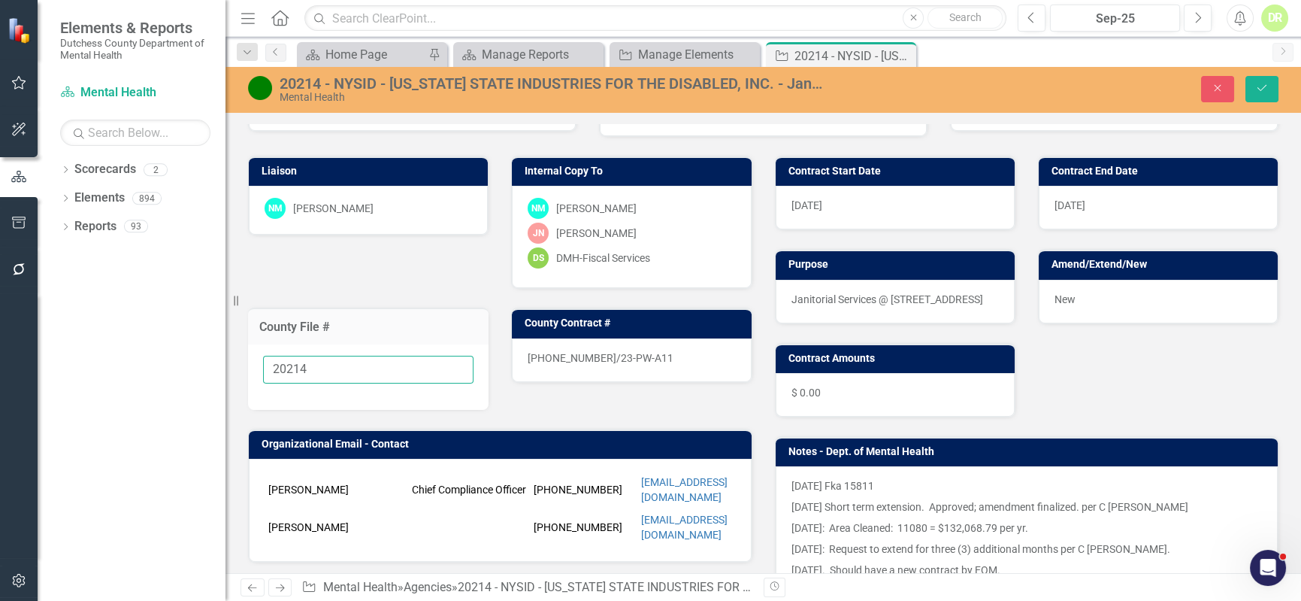
click at [323, 362] on input "20214" at bounding box center [368, 370] width 211 height 28
type input "20214 - RFP In Process by DPW"
click at [1272, 82] on button "Save" at bounding box center [1262, 89] width 33 height 26
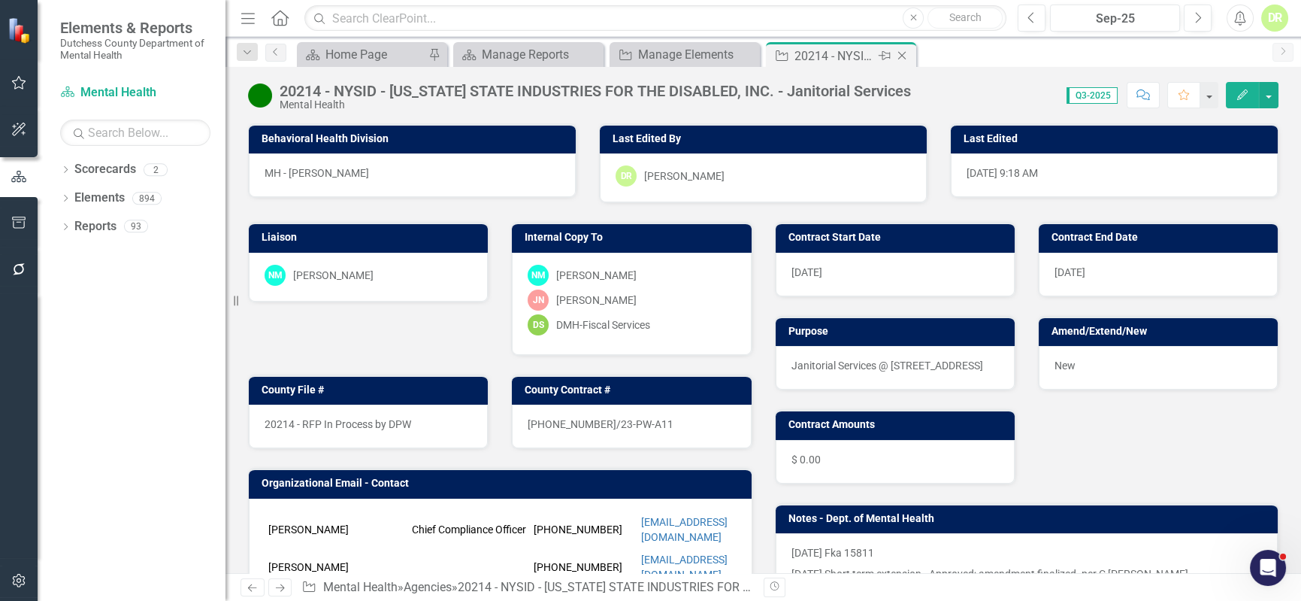
click at [907, 52] on icon "Close" at bounding box center [902, 56] width 15 height 12
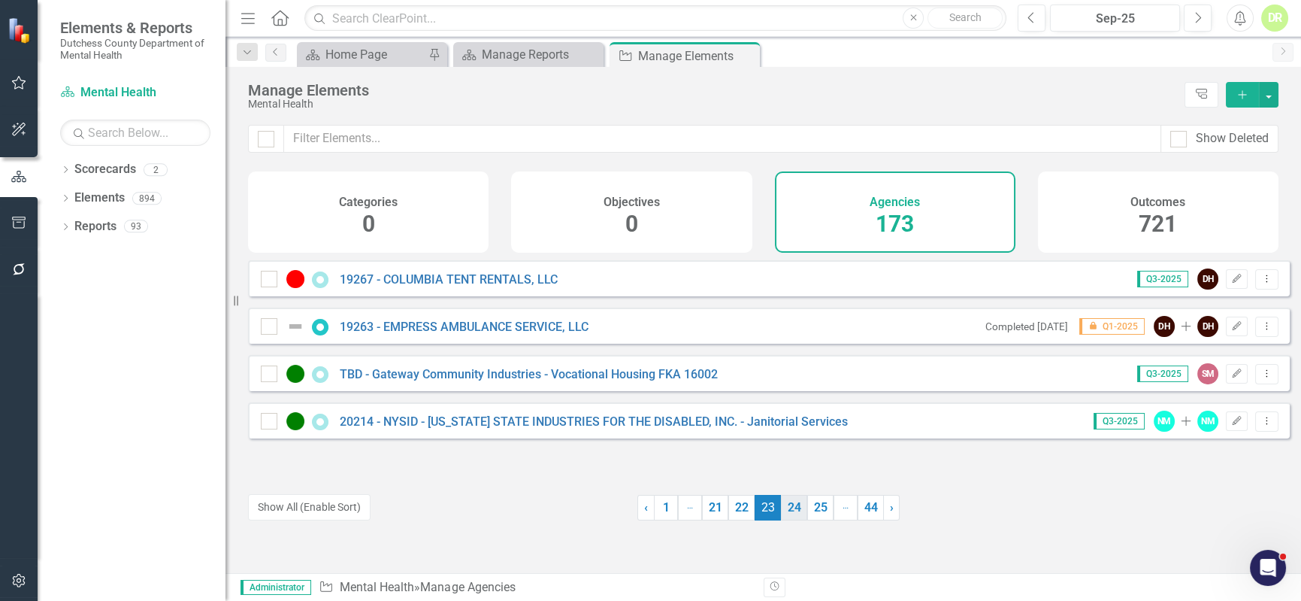
click at [789, 509] on link "24" at bounding box center [794, 508] width 26 height 26
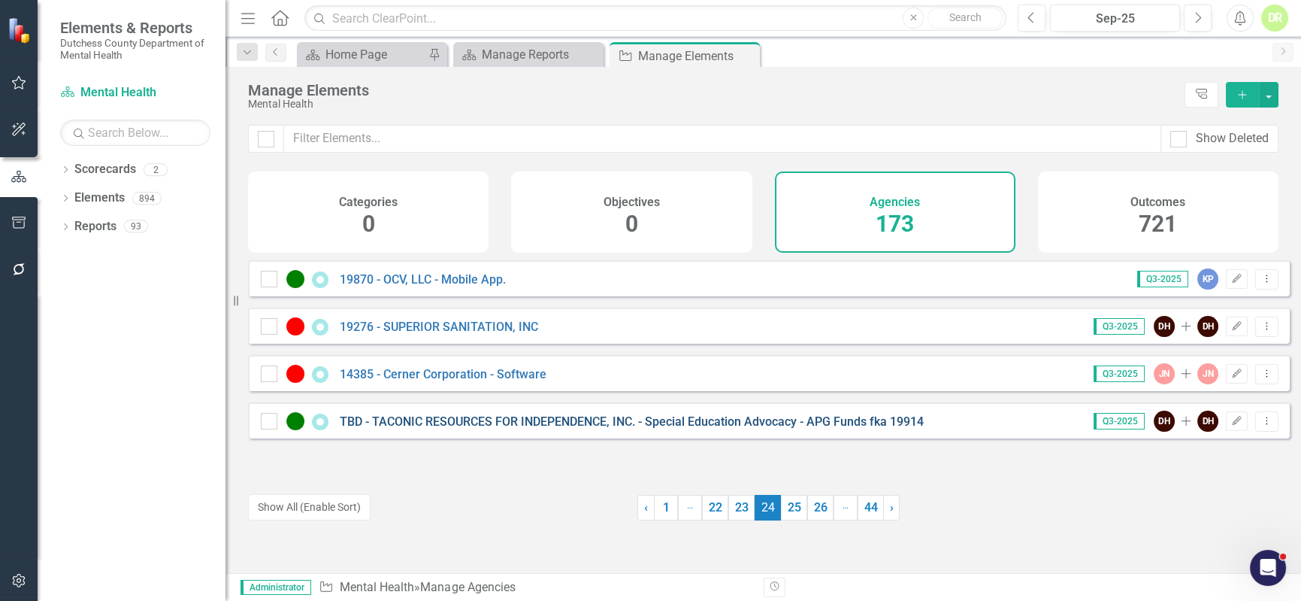
click at [650, 429] on link "TBD - TACONIC RESOURCES FOR INDEPENDENCE, INC. - Special Education Advocacy - A…" at bounding box center [632, 421] width 584 height 14
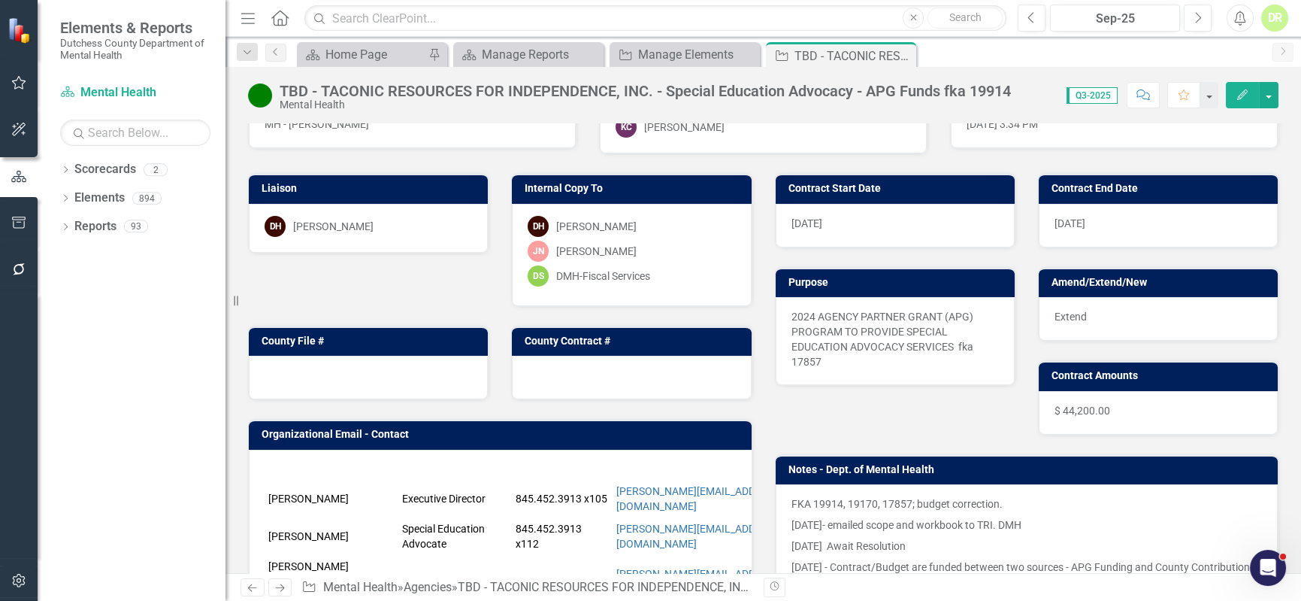
scroll to position [136, 0]
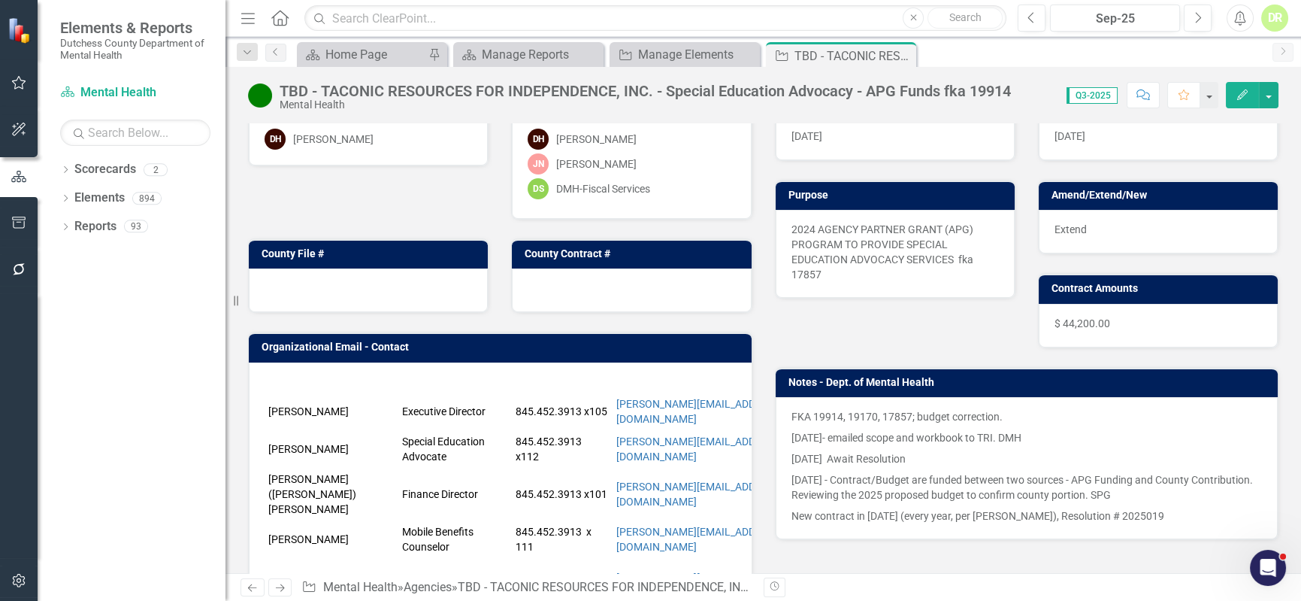
click at [1016, 438] on p "[DATE]- emailed scope and workbook to TRI. DMH" at bounding box center [1027, 437] width 471 height 21
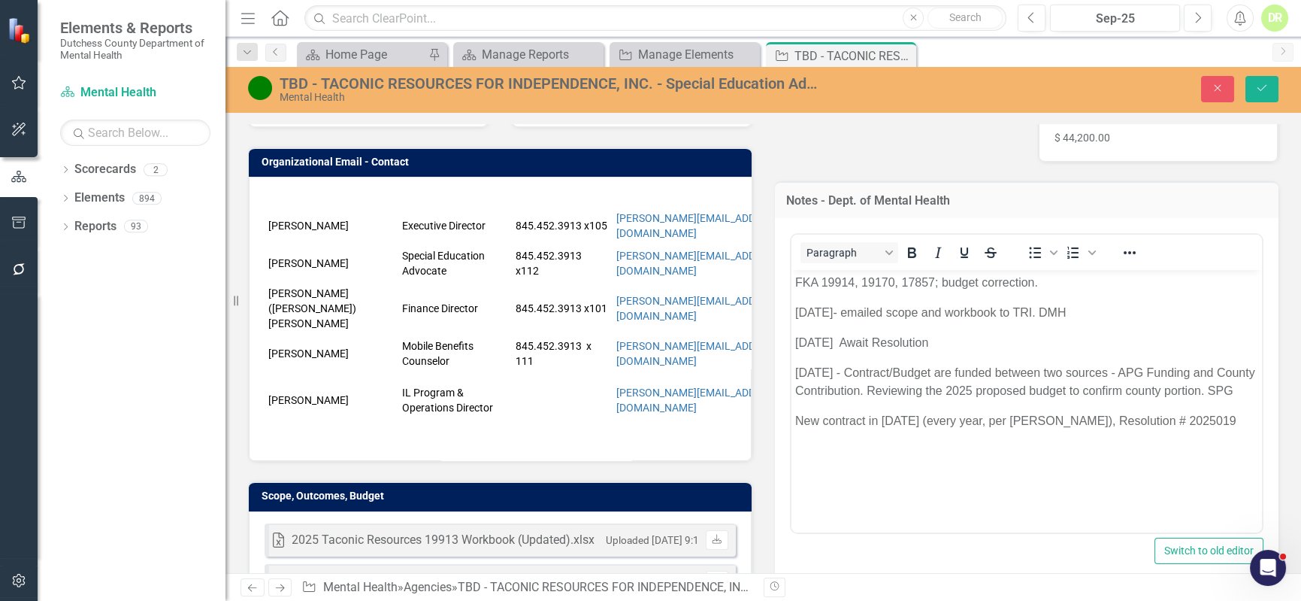
scroll to position [341, 0]
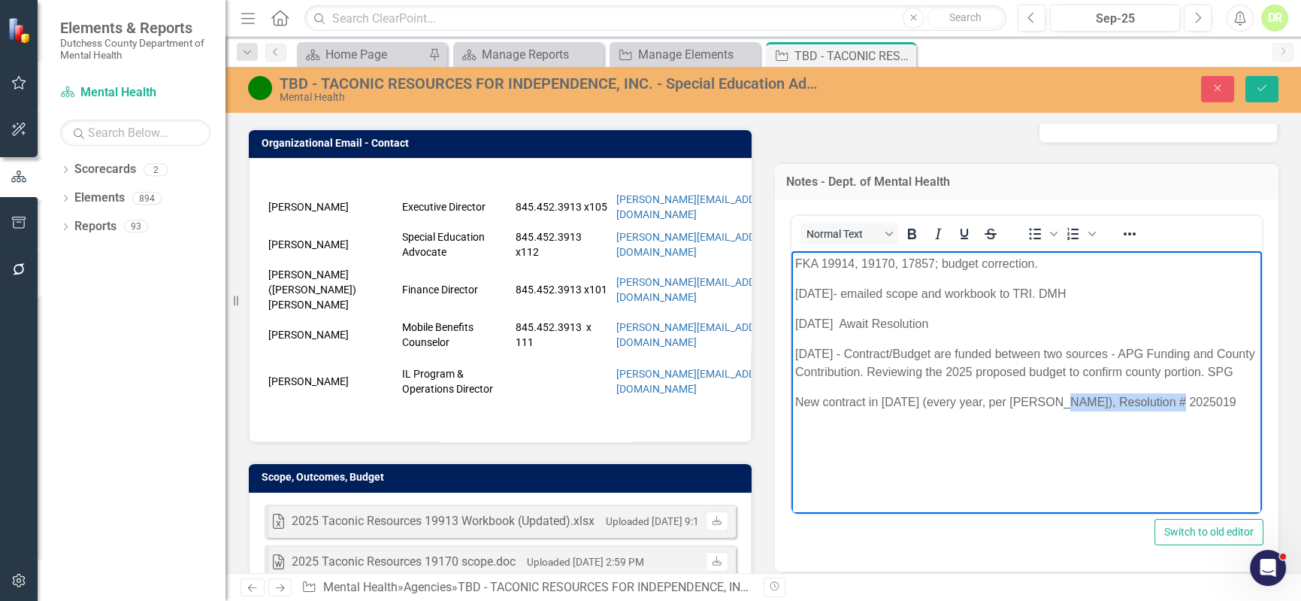
drag, startPoint x: 1049, startPoint y: 416, endPoint x: 1214, endPoint y: 400, distance: 165.4
click at [1214, 400] on body "FKA 19914, 19170, 17857; budget correction. [DATE]- emailed scope and workbook …" at bounding box center [1026, 363] width 471 height 226
click at [1214, 401] on body "FKA 19914, 19170, 17857; budget correction. [DATE]- emailed scope and workbook …" at bounding box center [1026, 363] width 471 height 226
drag, startPoint x: 1200, startPoint y: 417, endPoint x: 1121, endPoint y: 429, distance: 79.7
click at [1121, 429] on body "FKA 19914, 19170, 17857; budget correction. [DATE]- emailed scope and workbook …" at bounding box center [1026, 363] width 471 height 226
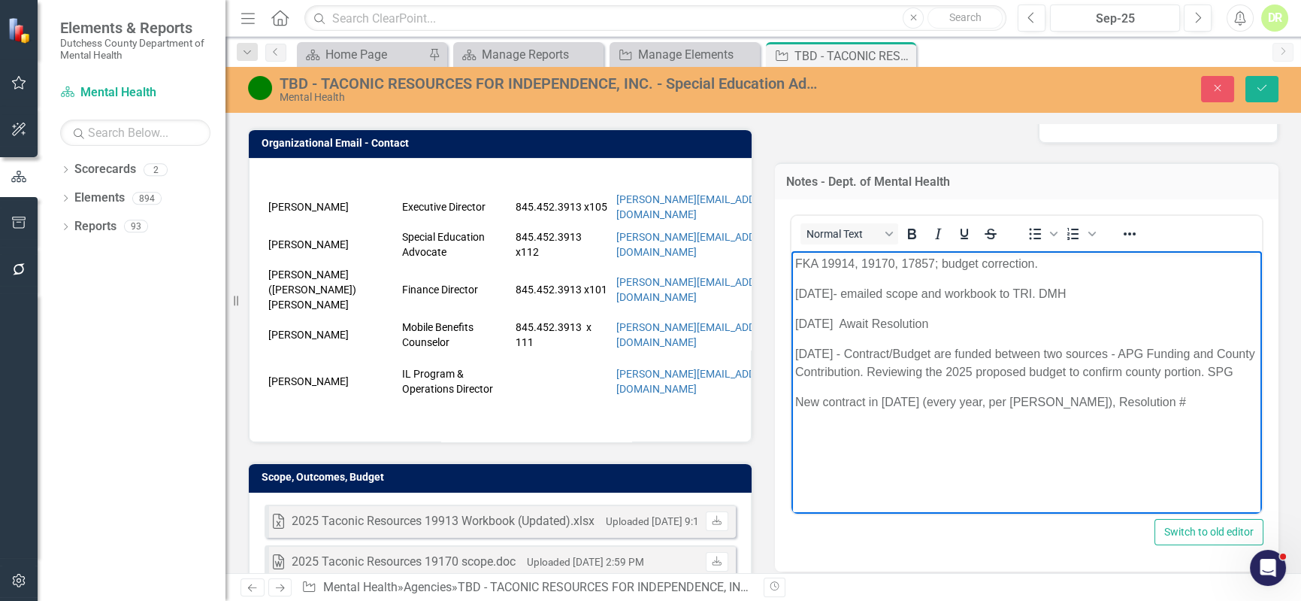
click at [852, 380] on p "[DATE] - Contract/Budget are funded between two sources - APG Funding and Count…" at bounding box center [1027, 362] width 464 height 36
drag, startPoint x: 956, startPoint y: 322, endPoint x: 798, endPoint y: 279, distance: 163.6
click at [798, 279] on body "FKA 19914, 19170, 17857; budget correction. [DATE]- emailed scope and workbook …" at bounding box center [1026, 363] width 471 height 226
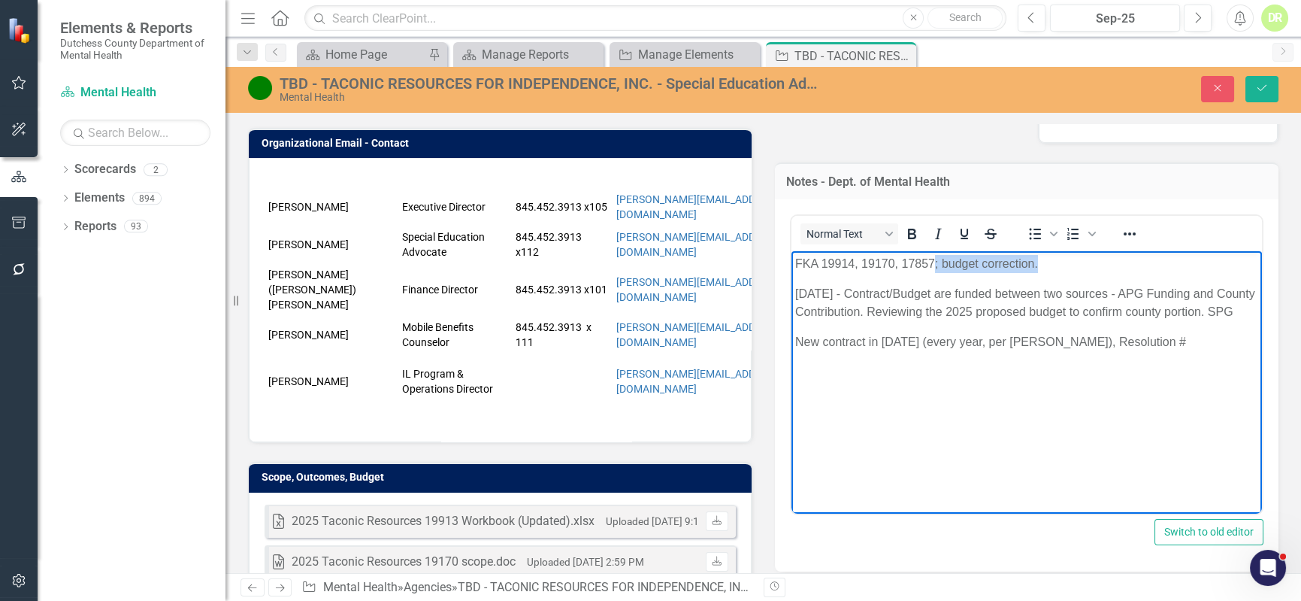
drag, startPoint x: 1049, startPoint y: 263, endPoint x: 937, endPoint y: 264, distance: 112.0
click at [936, 264] on p "FKA 19914, 19170, 17857; budget correction." at bounding box center [1027, 263] width 464 height 18
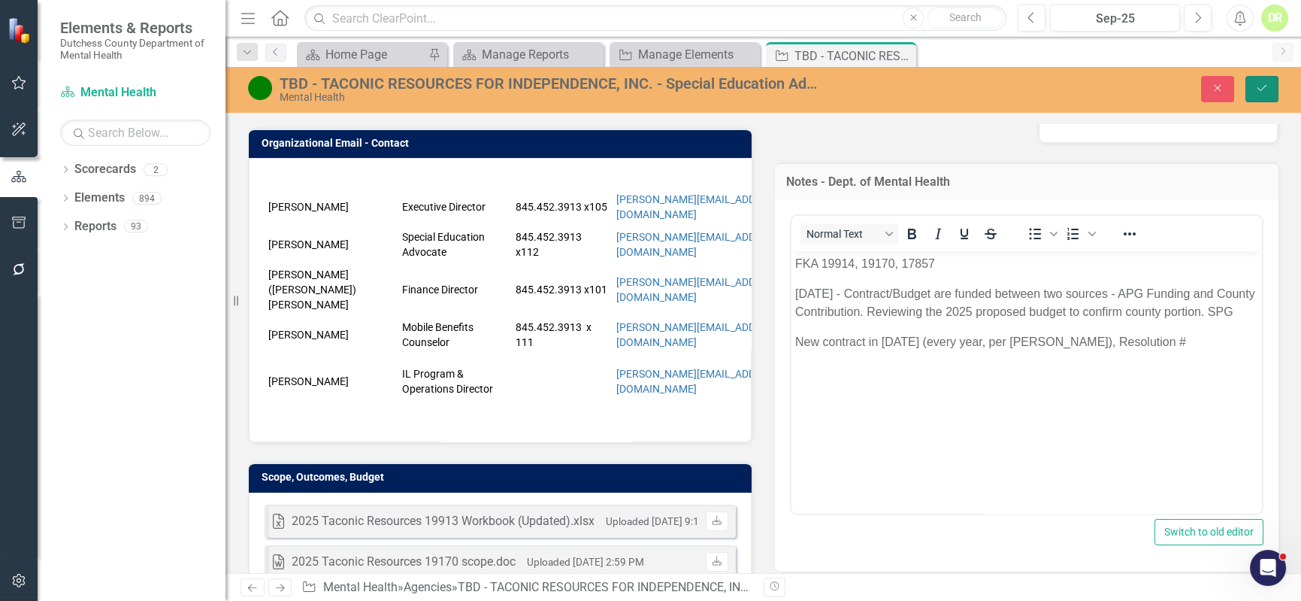
click at [1260, 76] on button "Save" at bounding box center [1262, 89] width 33 height 26
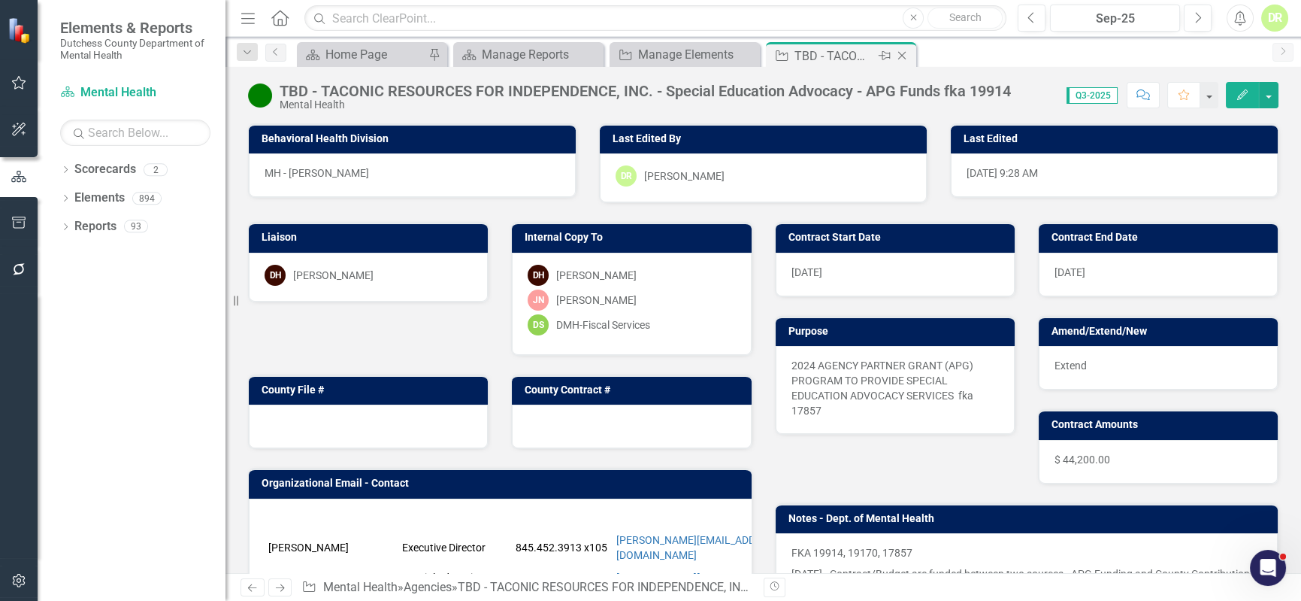
click at [901, 52] on icon "Close" at bounding box center [902, 56] width 15 height 12
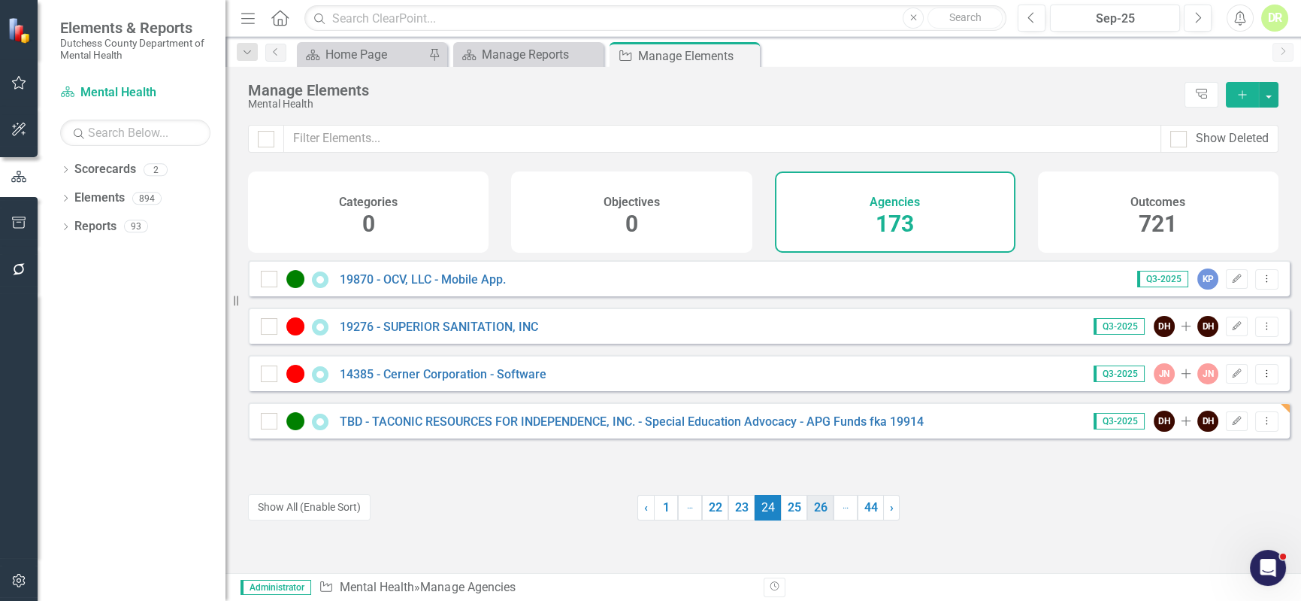
drag, startPoint x: 789, startPoint y: 505, endPoint x: 776, endPoint y: 504, distance: 13.6
click at [789, 505] on link "25" at bounding box center [794, 508] width 26 height 26
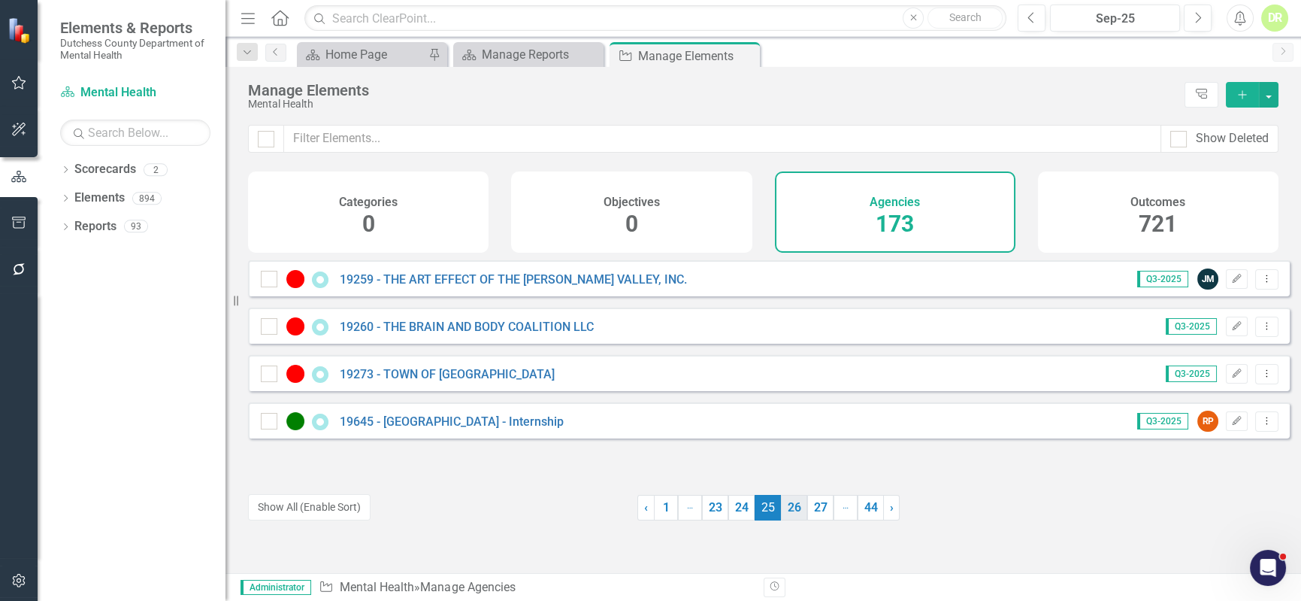
click at [793, 504] on link "26" at bounding box center [794, 508] width 26 height 26
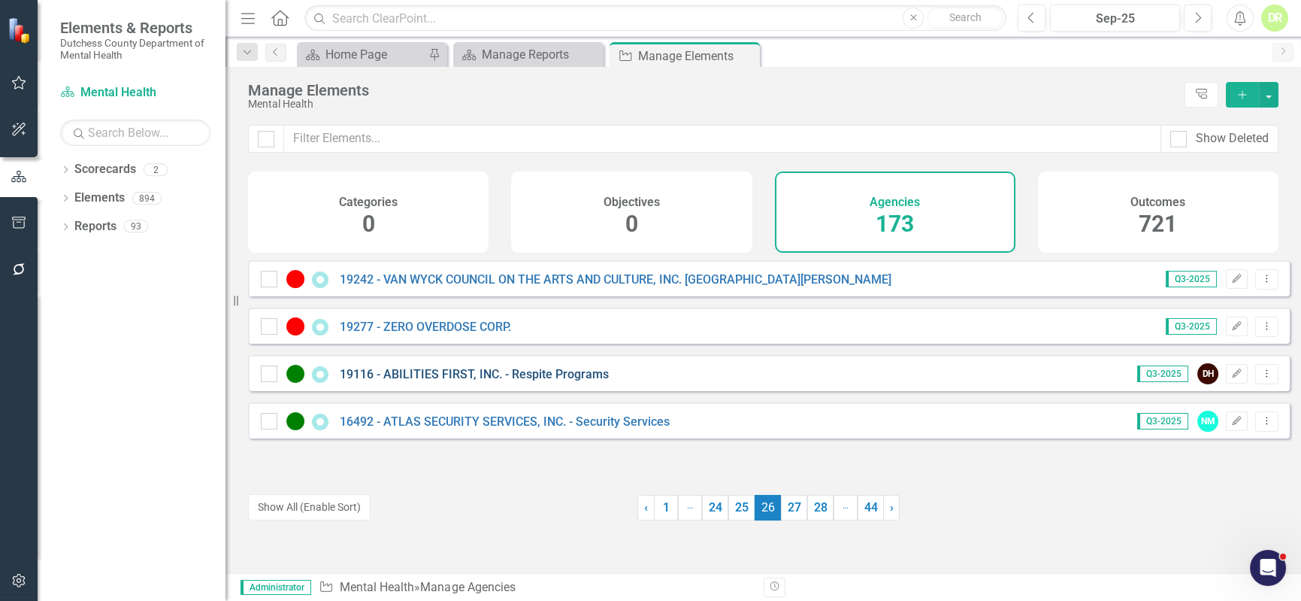
click at [408, 377] on link "19116 - ABILITIES FIRST, INC. - Respite Programs" at bounding box center [474, 374] width 269 height 14
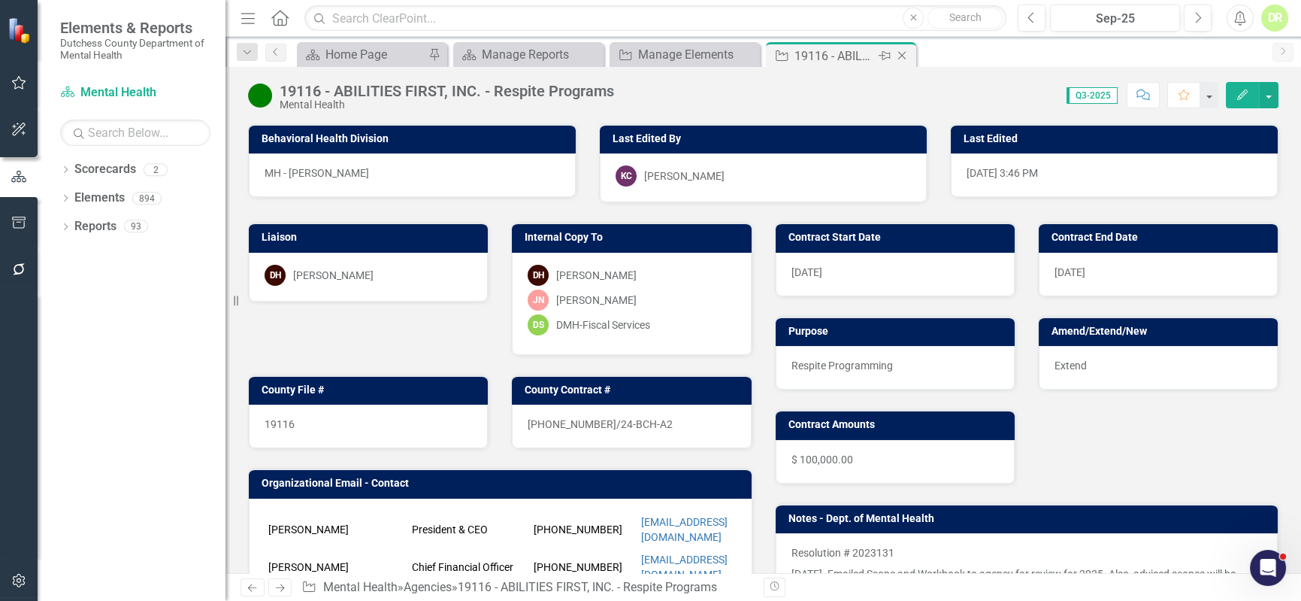
click at [904, 53] on icon "Close" at bounding box center [902, 56] width 15 height 12
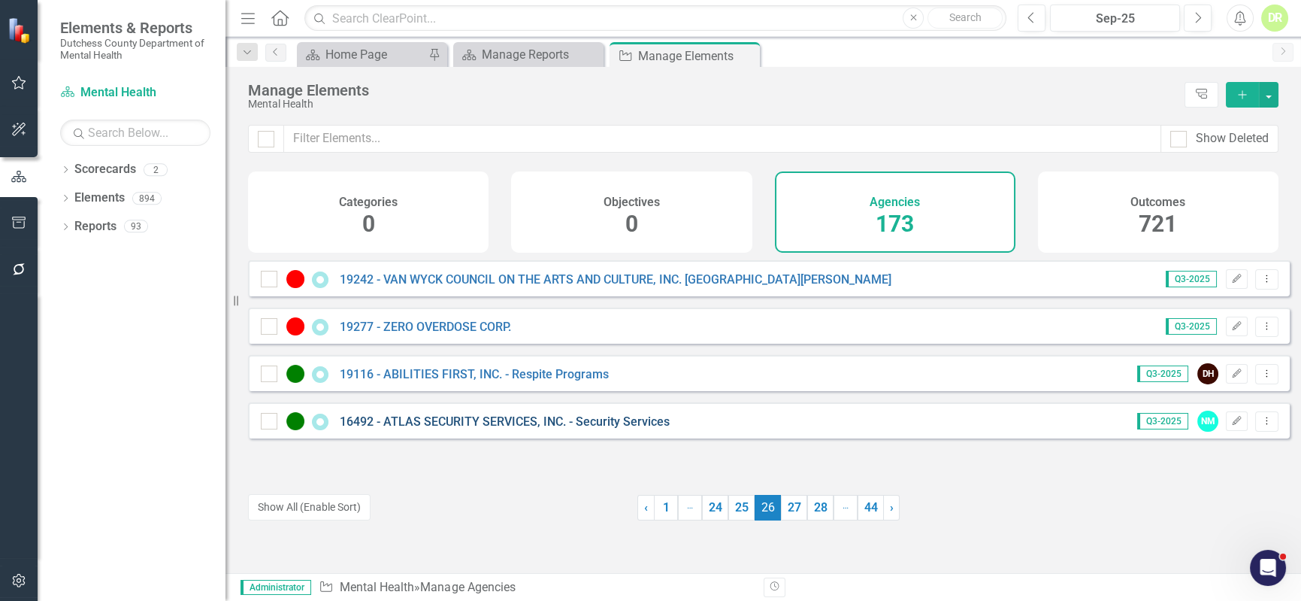
click at [480, 429] on link "16492 - ATLAS SECURITY SERVICES, INC. - Security Services" at bounding box center [505, 421] width 330 height 14
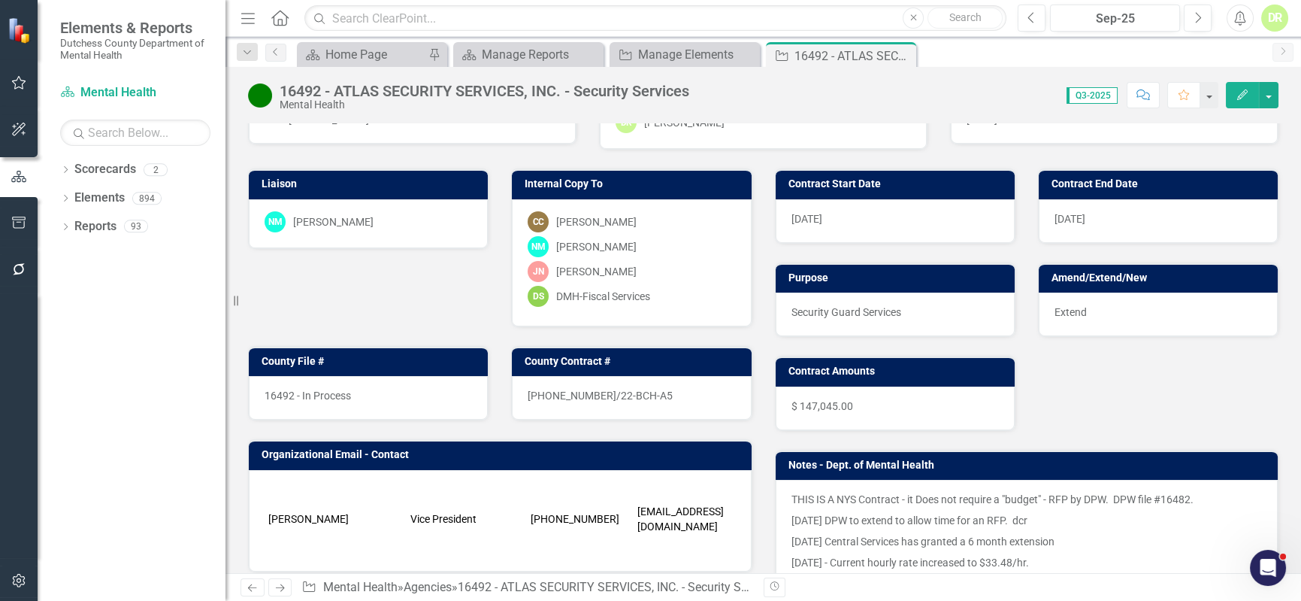
scroll to position [136, 0]
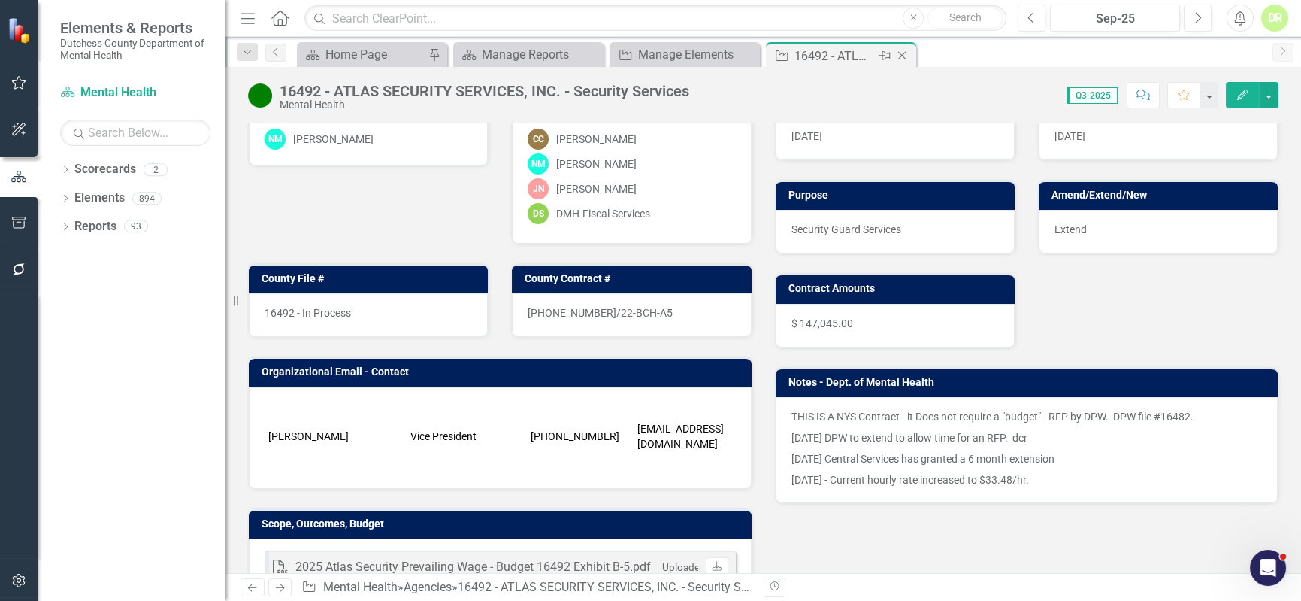
click at [906, 52] on icon "Close" at bounding box center [902, 56] width 15 height 12
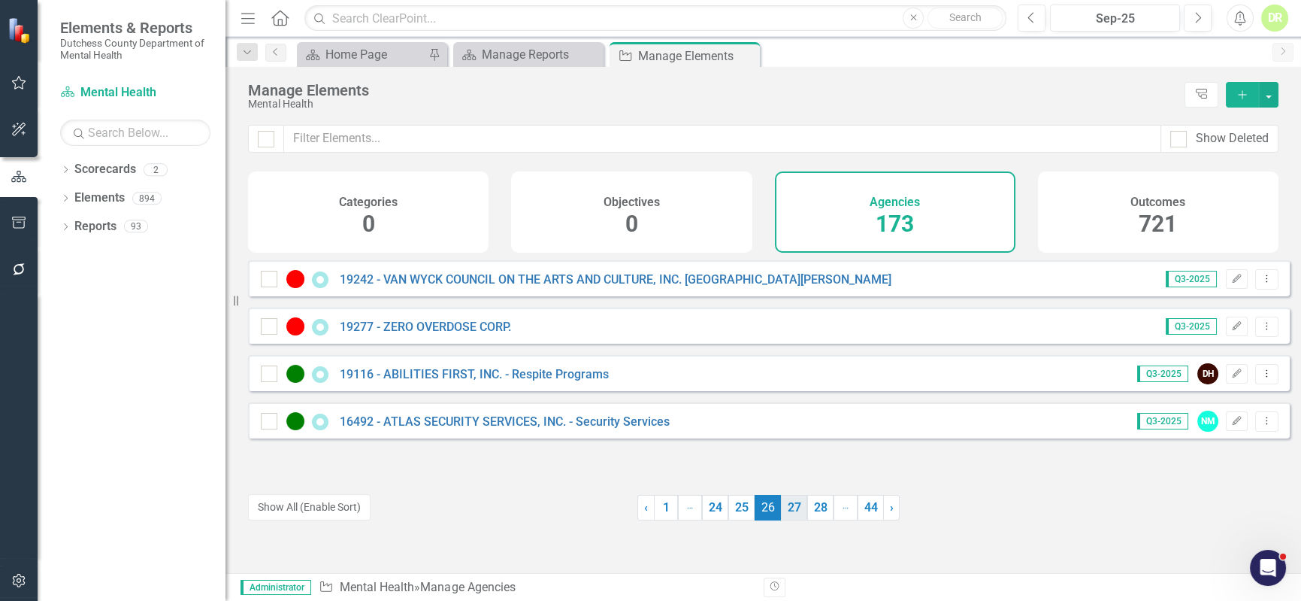
click at [792, 511] on link "27" at bounding box center [794, 508] width 26 height 26
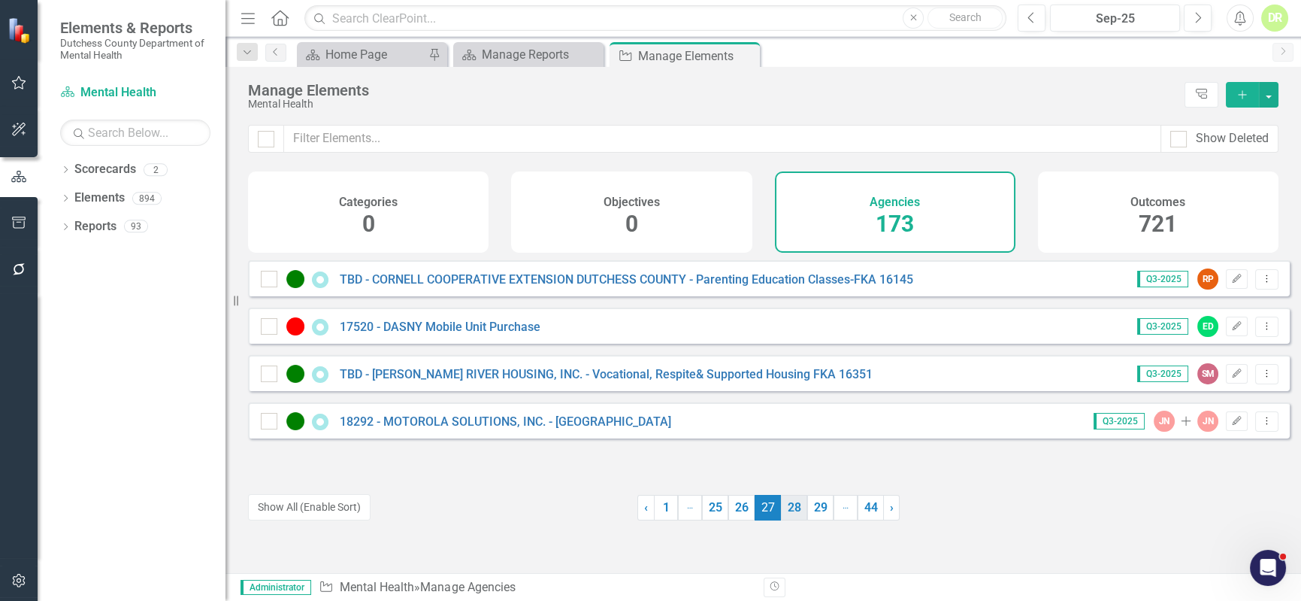
click at [791, 506] on link "28" at bounding box center [794, 508] width 26 height 26
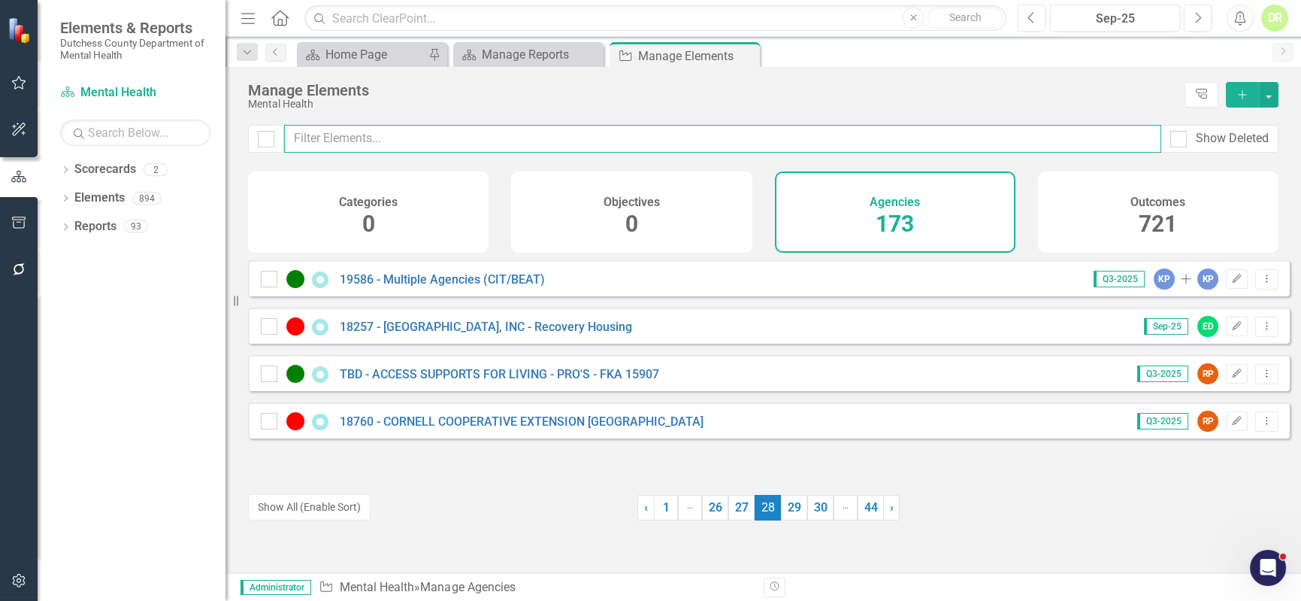
click at [323, 136] on input "text" at bounding box center [722, 139] width 877 height 28
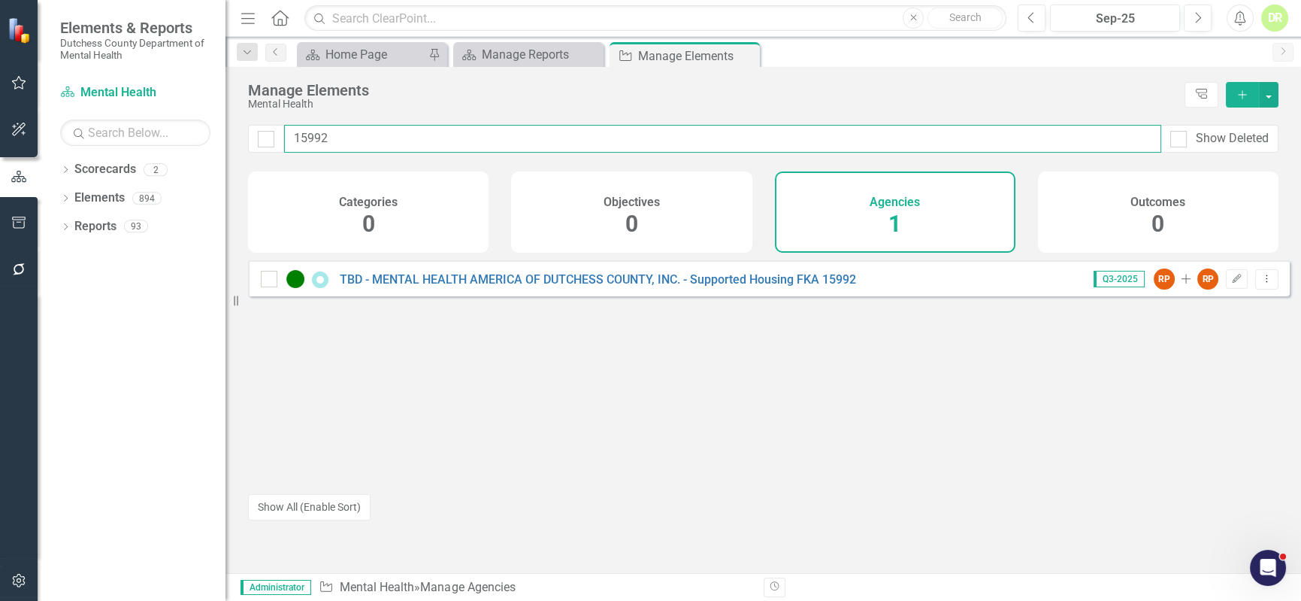
drag, startPoint x: 350, startPoint y: 147, endPoint x: 182, endPoint y: 127, distance: 168.9
click at [189, 128] on div "Elements & Reports Dutchess County Department of Mental Health Scorecard Mental…" at bounding box center [650, 300] width 1301 height 601
type input "17726"
click at [416, 286] on link "17726 - NYSID - [US_STATE] STATE INDUSTRIES FOR THE DISABLED, INC. - Food - Dut…" at bounding box center [593, 279] width 507 height 14
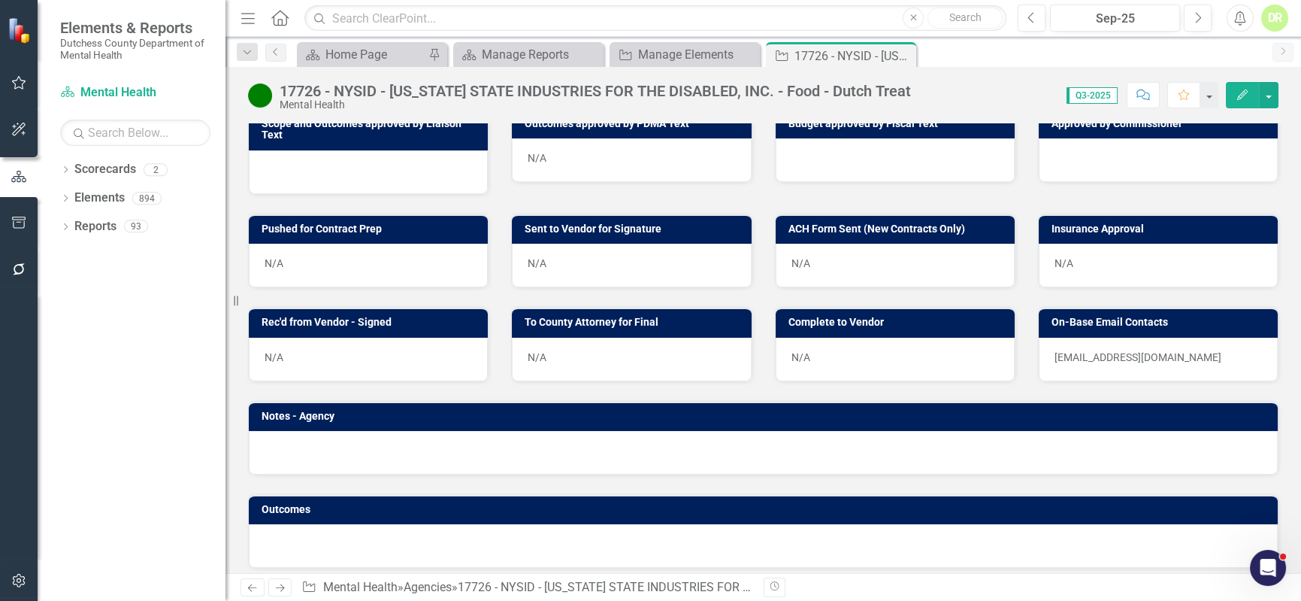
scroll to position [767, 0]
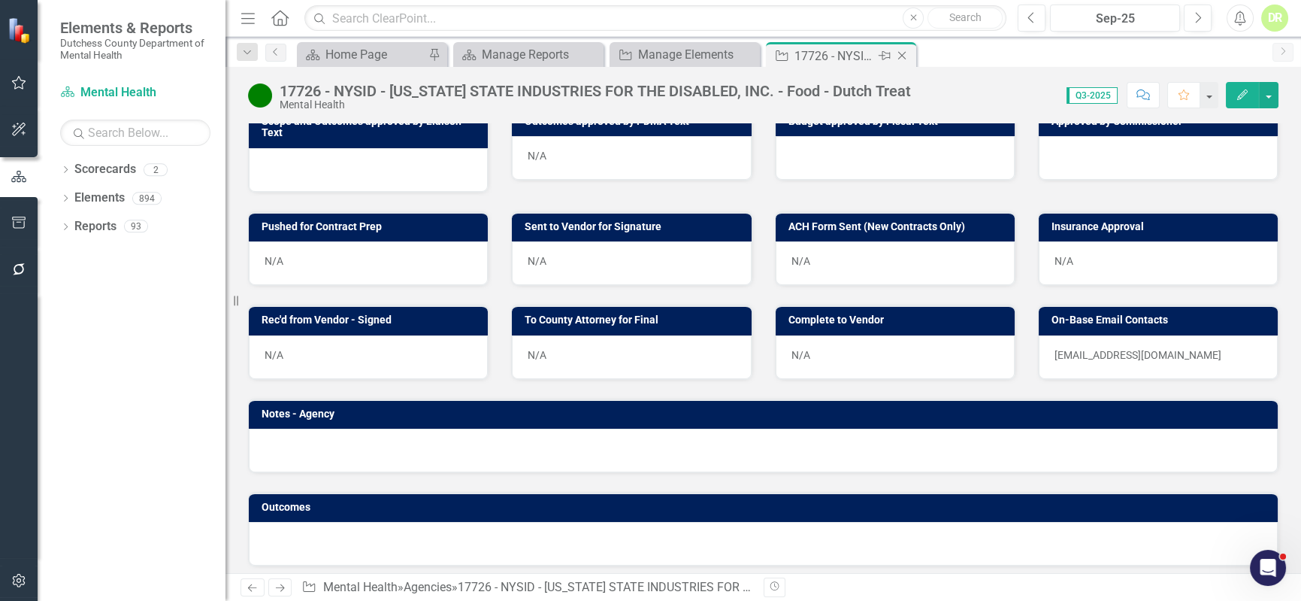
click at [904, 50] on icon "Close" at bounding box center [902, 56] width 15 height 12
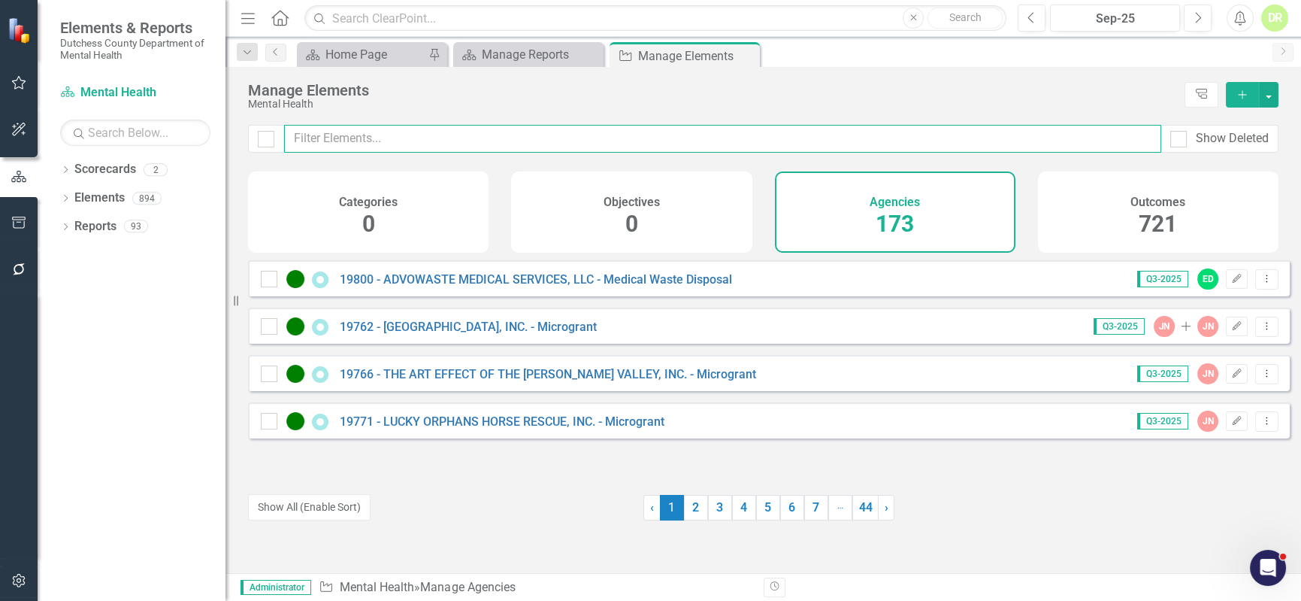
click at [339, 129] on input "text" at bounding box center [722, 139] width 877 height 28
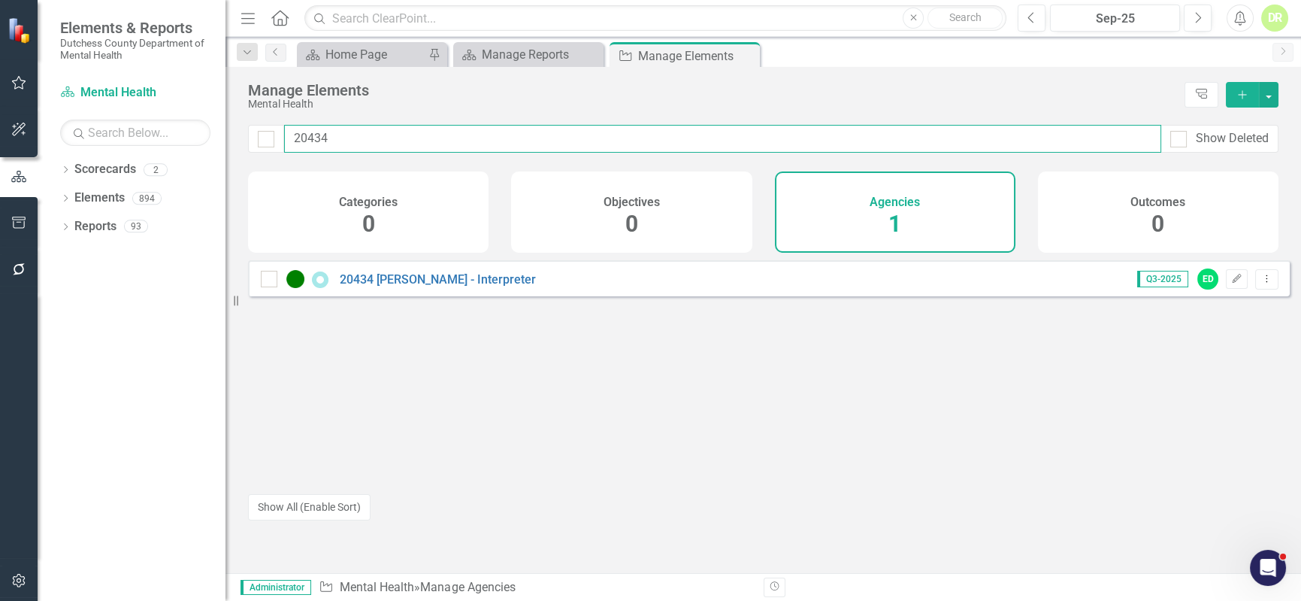
type input "20434"
click at [358, 286] on link "20434 [PERSON_NAME] - Interpreter" at bounding box center [438, 279] width 196 height 14
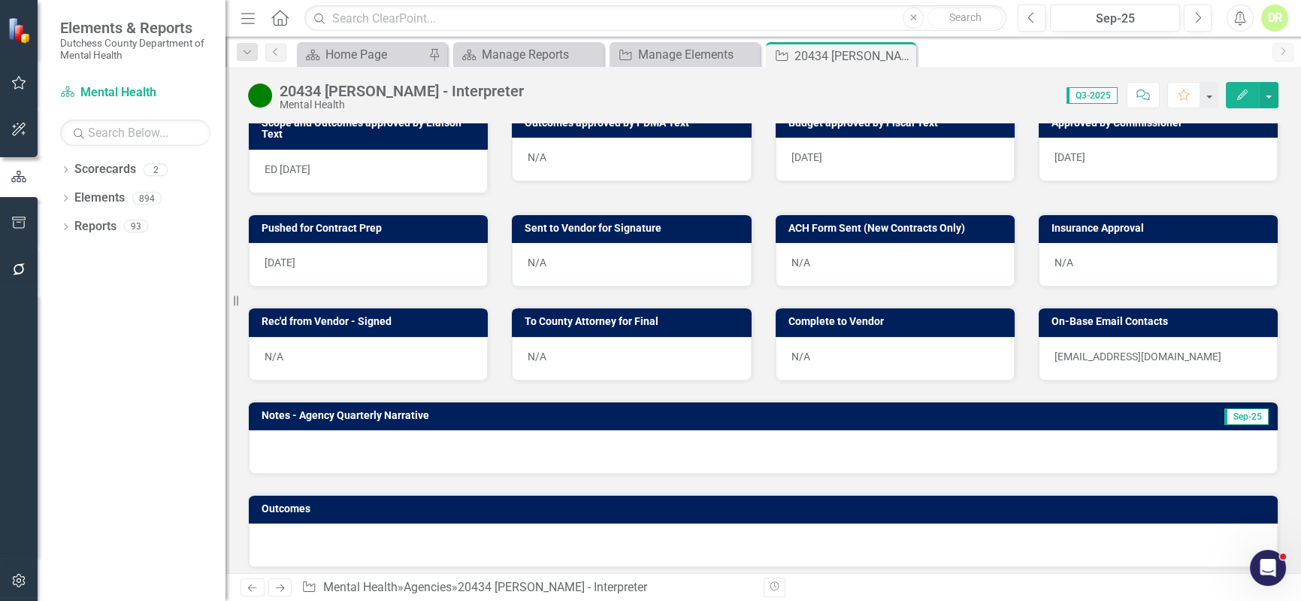
scroll to position [618, 0]
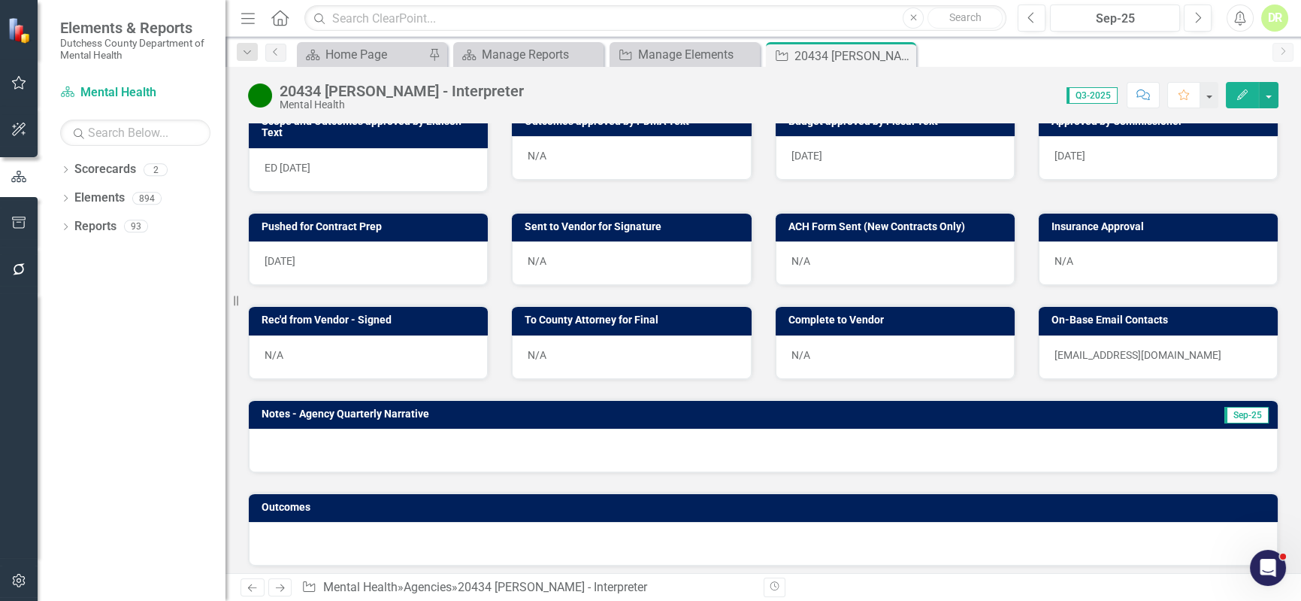
click at [581, 261] on div "N/A" at bounding box center [631, 263] width 239 height 44
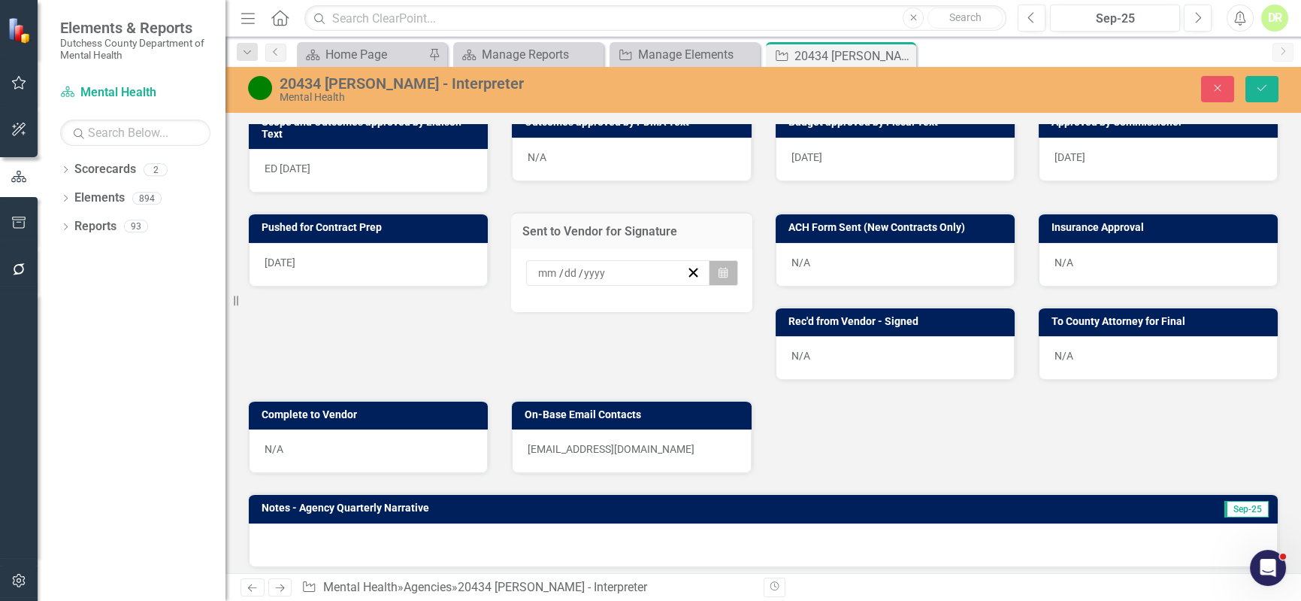
click at [719, 267] on icon "button" at bounding box center [723, 272] width 9 height 11
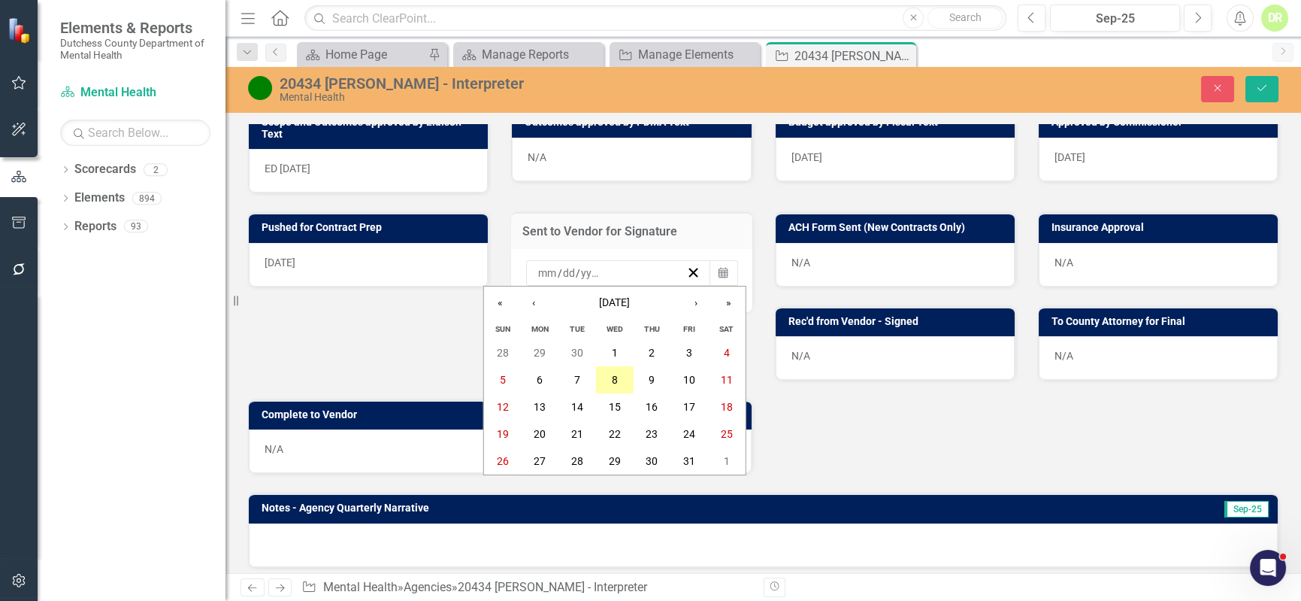
click at [617, 373] on button "8" at bounding box center [615, 379] width 38 height 27
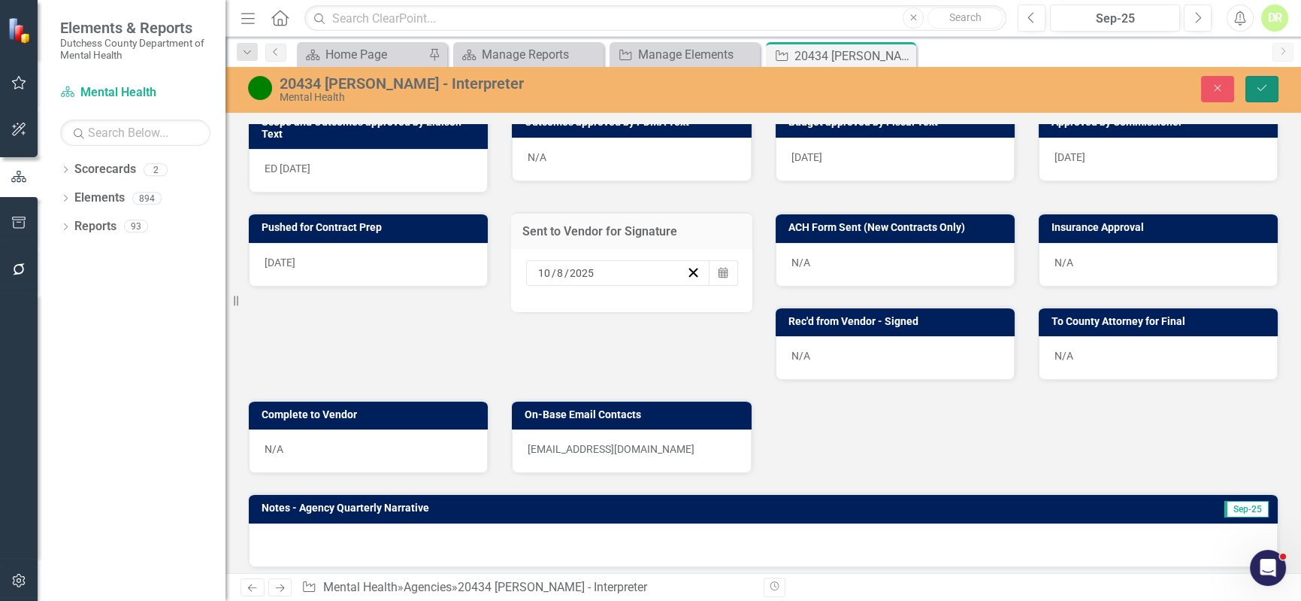
drag, startPoint x: 1269, startPoint y: 79, endPoint x: 1234, endPoint y: 60, distance: 40.0
click at [1262, 76] on button "Save" at bounding box center [1262, 89] width 33 height 26
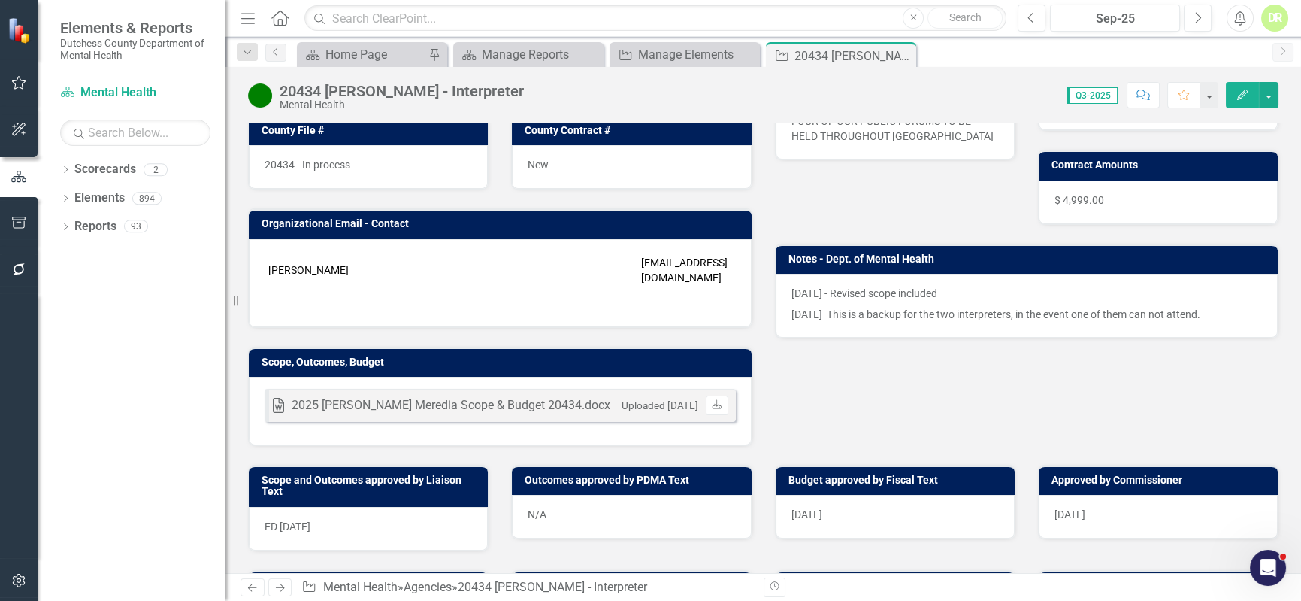
scroll to position [341, 0]
